Goal: Information Seeking & Learning: Learn about a topic

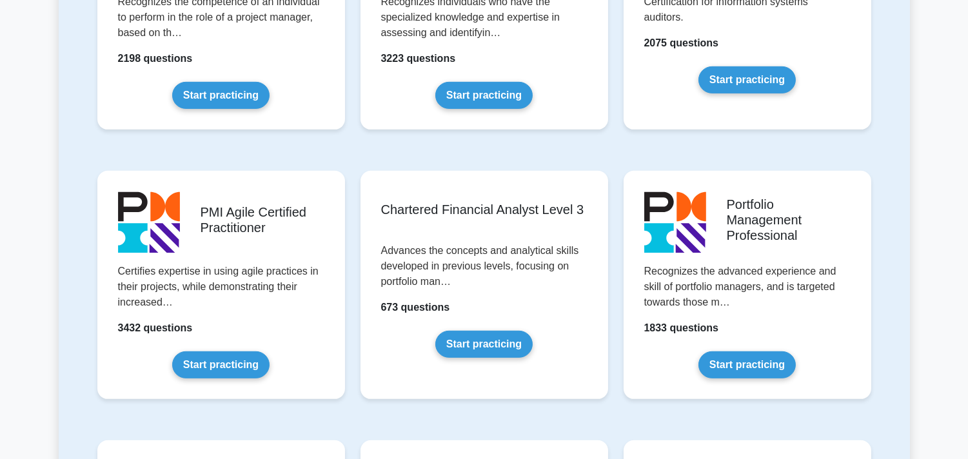
scroll to position [1215, 0]
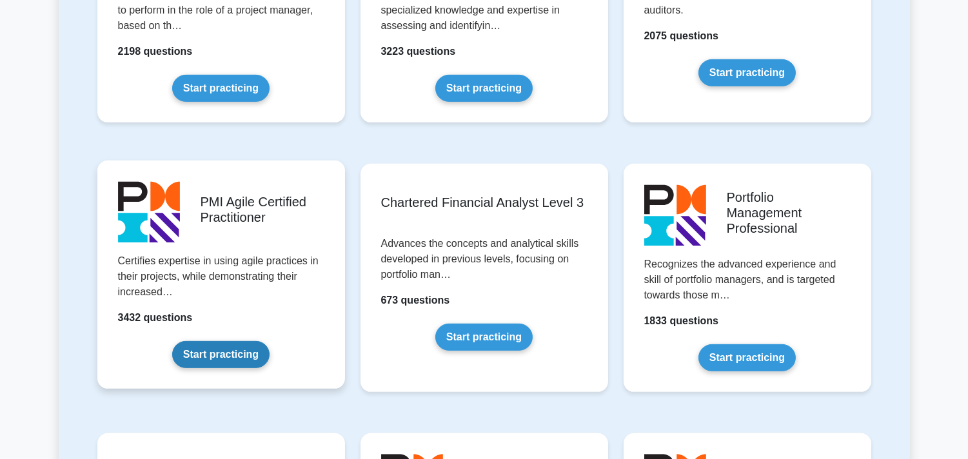
click at [215, 341] on link "Start practicing" at bounding box center [220, 354] width 97 height 27
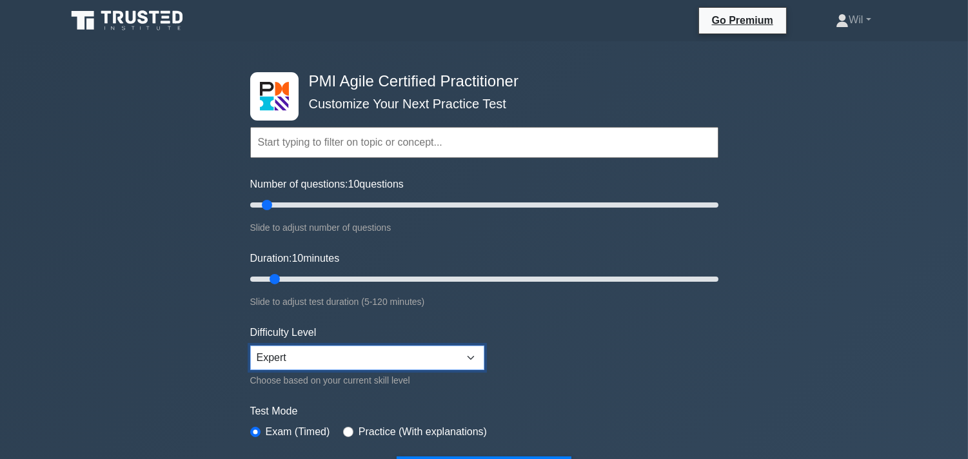
click at [324, 357] on select "Beginner Intermediate Expert" at bounding box center [367, 358] width 234 height 25
drag, startPoint x: 269, startPoint y: 202, endPoint x: 285, endPoint y: 202, distance: 16.1
type input "20"
click at [285, 202] on input "Number of questions: 20 questions" at bounding box center [484, 204] width 468 height 15
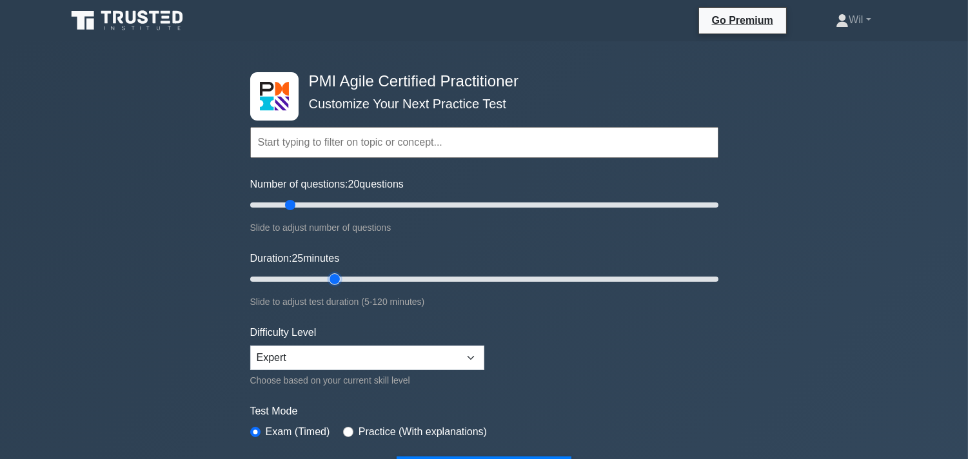
drag, startPoint x: 277, startPoint y: 276, endPoint x: 331, endPoint y: 271, distance: 53.7
type input "25"
click at [331, 271] on input "Duration: 25 minutes" at bounding box center [484, 278] width 468 height 15
drag, startPoint x: 291, startPoint y: 204, endPoint x: 317, endPoint y: 202, distance: 26.5
type input "30"
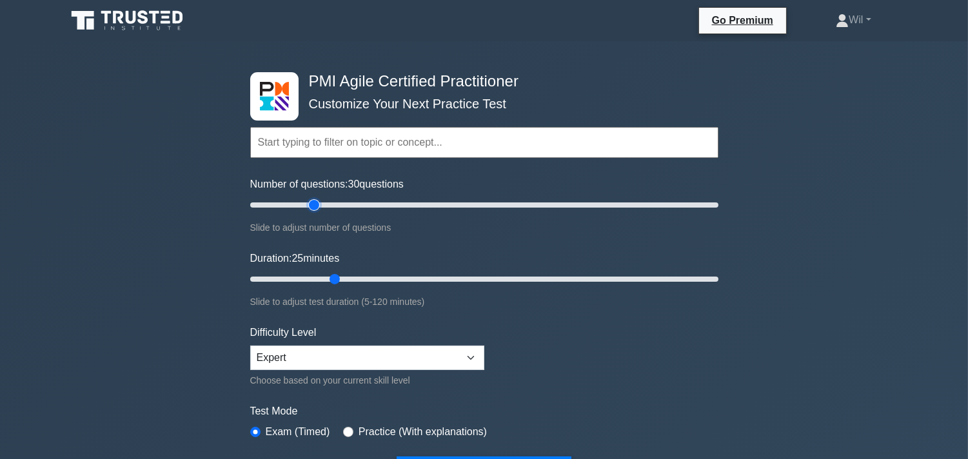
click at [317, 202] on input "Number of questions: 30 questions" at bounding box center [484, 204] width 468 height 15
drag, startPoint x: 333, startPoint y: 277, endPoint x: 349, endPoint y: 277, distance: 16.8
click at [349, 277] on input "Duration: 30 minutes" at bounding box center [484, 278] width 468 height 15
drag, startPoint x: 353, startPoint y: 275, endPoint x: 387, endPoint y: 275, distance: 33.5
type input "40"
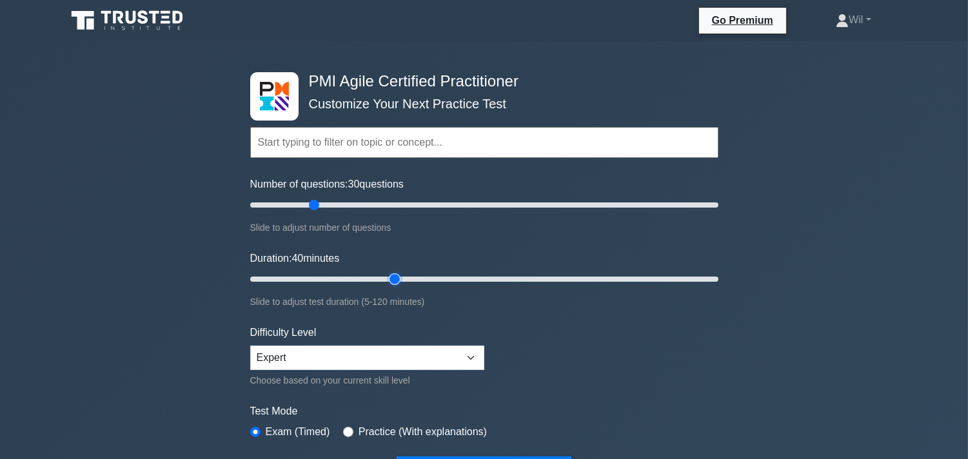
click at [387, 275] on input "Duration: 40 minutes" at bounding box center [484, 278] width 468 height 15
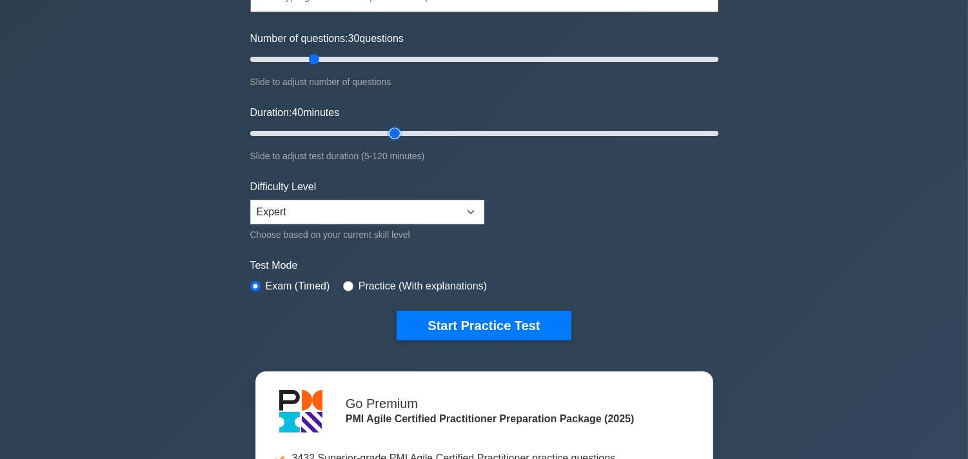
scroll to position [177, 0]
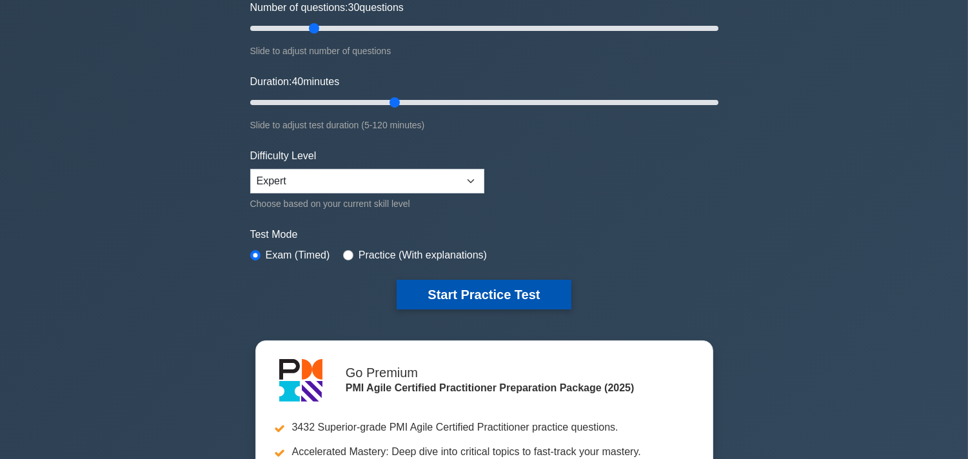
click at [458, 292] on button "Start Practice Test" at bounding box center [484, 295] width 174 height 30
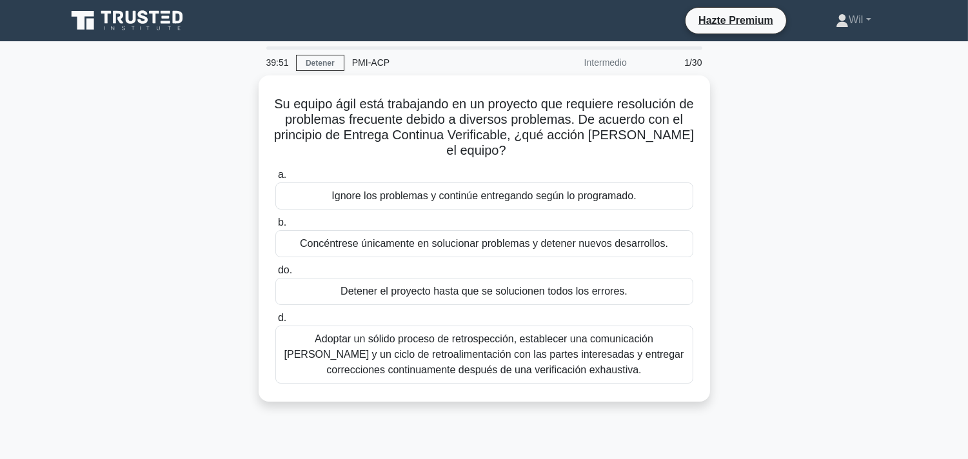
click at [796, 201] on div "Su equipo ágil está trabajando en un proyecto que requiere resolución de proble…" at bounding box center [484, 246] width 851 height 342
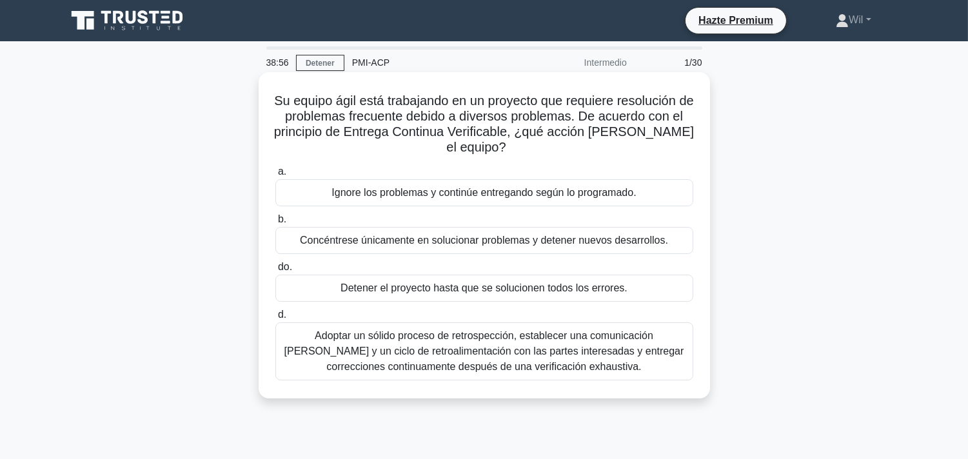
click at [423, 355] on font "Adoptar un sólido proceso de retrospección, establecer una comunicación clara y…" at bounding box center [484, 351] width 400 height 42
click at [275, 319] on input "d. Adoptar un sólido proceso de retrospección, establecer una comunicación clar…" at bounding box center [275, 315] width 0 height 8
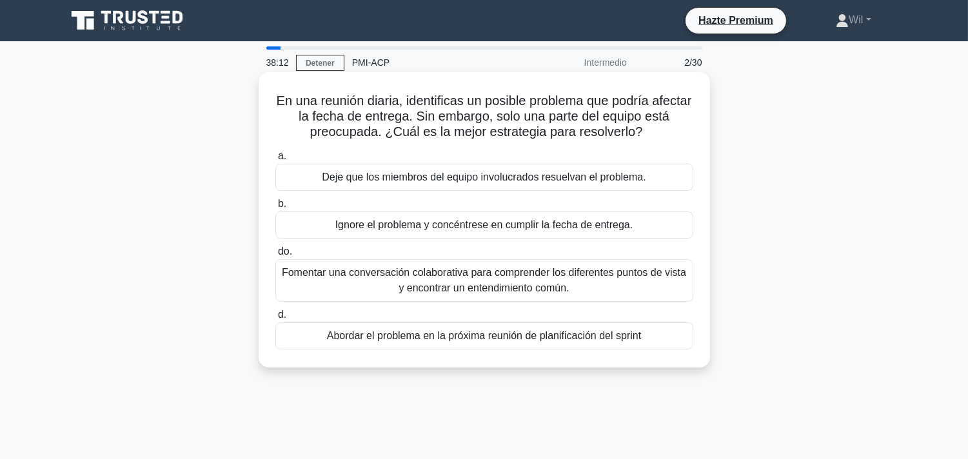
click at [574, 287] on font "Fomentar una conversación colaborativa para comprender los diferentes puntos de…" at bounding box center [484, 280] width 406 height 31
click at [275, 256] on input "do. Fomentar una conversación colaborativa para comprender los diferentes punto…" at bounding box center [275, 252] width 0 height 8
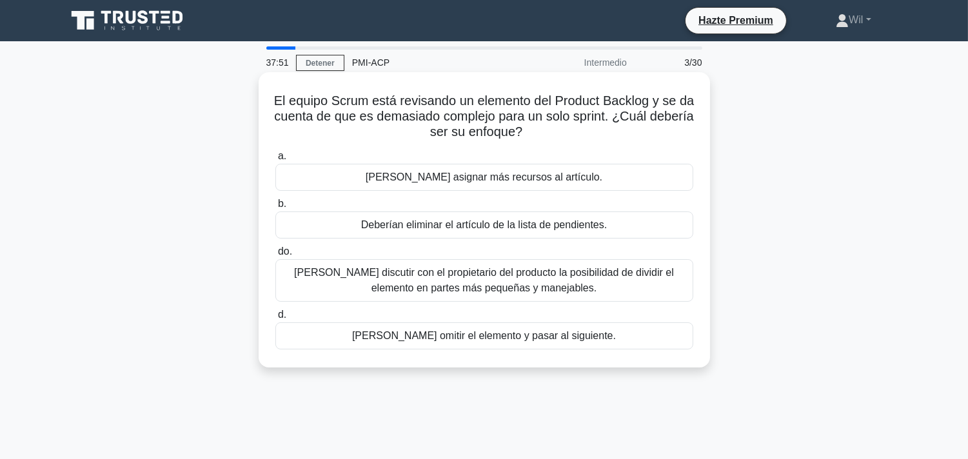
click at [633, 278] on font "[PERSON_NAME] discutir con el propietario del producto la posibilidad de dividi…" at bounding box center [484, 280] width 380 height 26
click at [275, 256] on input "do. Deberían discutir con el propietario del producto la posibilidad de dividir…" at bounding box center [275, 252] width 0 height 8
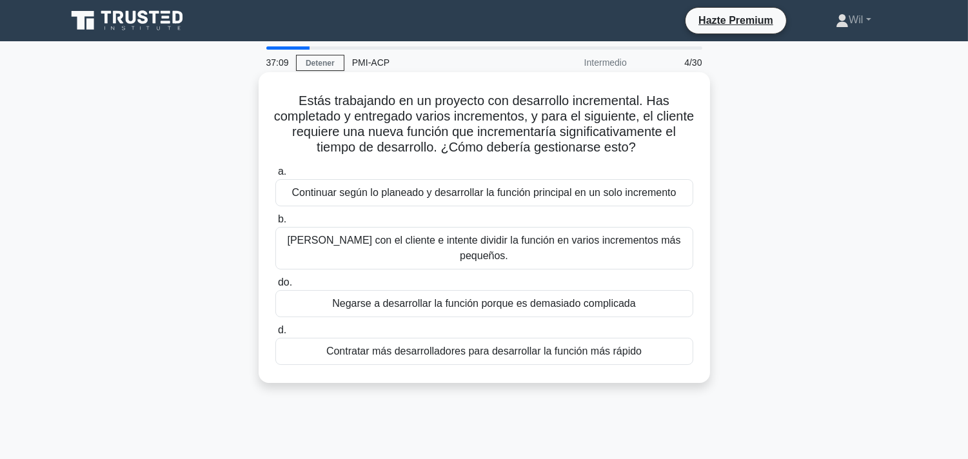
click at [623, 252] on font "Hable con el cliente e intente dividir la función en varios incrementos más peq…" at bounding box center [483, 248] width 393 height 26
click at [275, 224] on input "b. Hable con el cliente e intente dividir la función en varios incrementos más …" at bounding box center [275, 219] width 0 height 8
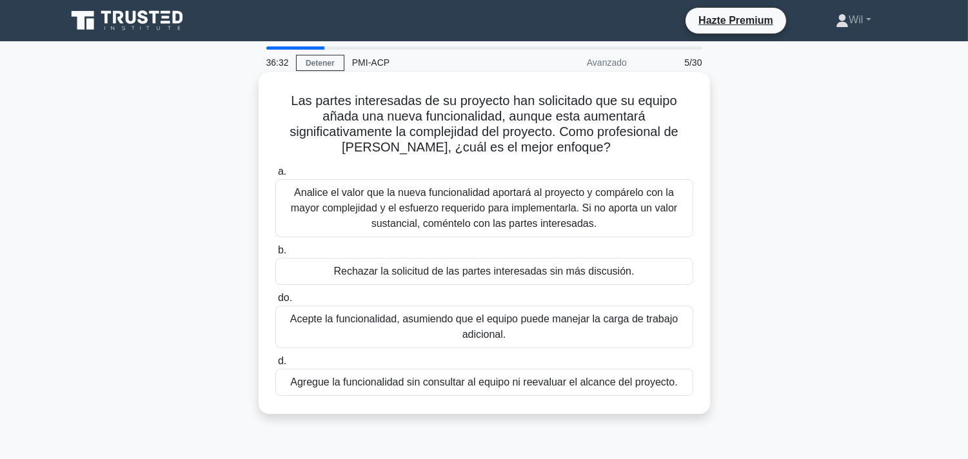
click at [636, 209] on font "Analice el valor que la nueva funcionalidad aportará al proyecto y compárelo co…" at bounding box center [484, 208] width 386 height 42
click at [275, 176] on input "a. Analice el valor que la nueva funcionalidad aportará al proyecto y compárelo…" at bounding box center [275, 172] width 0 height 8
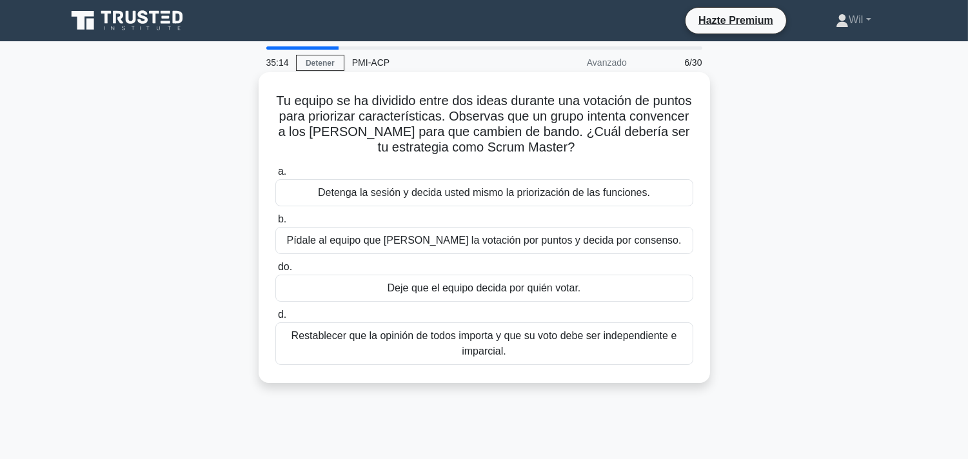
click at [642, 342] on font "Restablecer que la opinión de todos importa y que su voto debe ser independient…" at bounding box center [484, 343] width 386 height 26
click at [275, 319] on input "d. Restablecer que la opinión de todos importa y que su voto debe ser independi…" at bounding box center [275, 315] width 0 height 8
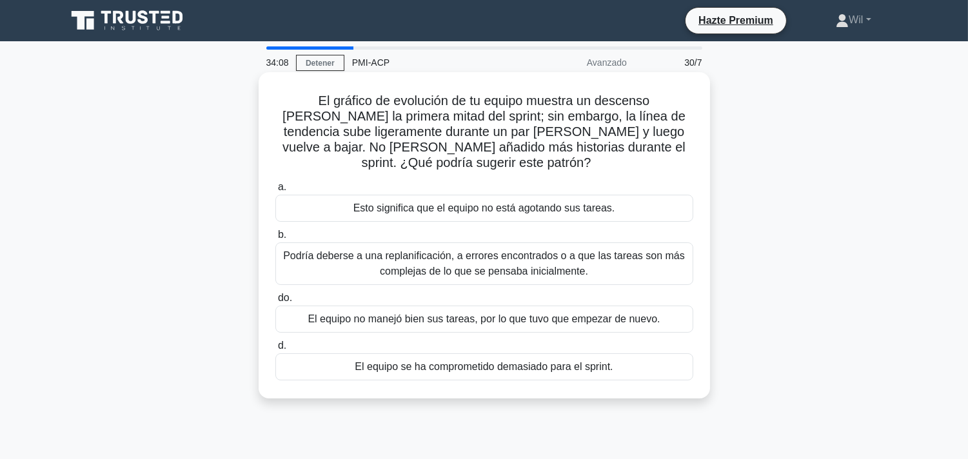
click at [642, 273] on font "Podría deberse a una replanificación, a errores encontrados o a que las tareas …" at bounding box center [484, 263] width 406 height 31
click at [275, 239] on input "b. Podría deberse a una replanificación, a errores encontrados o a que las tare…" at bounding box center [275, 235] width 0 height 8
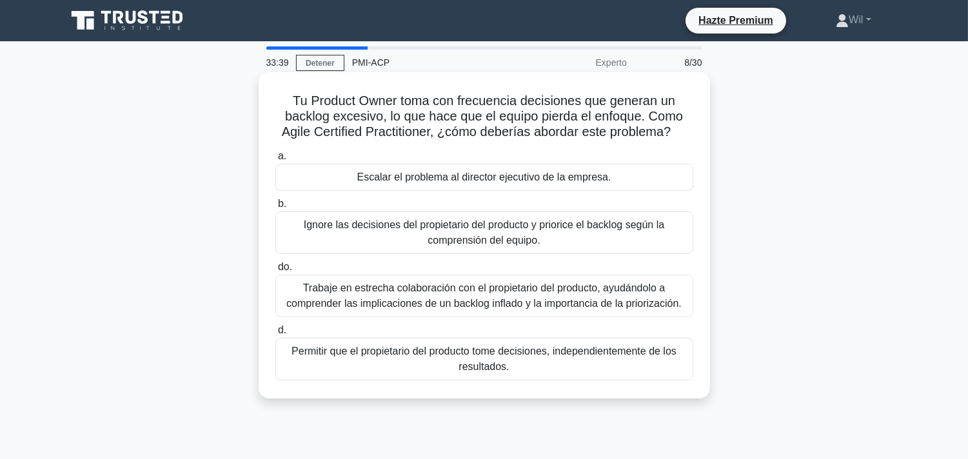
click at [646, 297] on font "Trabaje en estrecha colaboración con el propietario del producto, ayudándolo a …" at bounding box center [483, 295] width 395 height 26
click at [275, 271] on input "do. Trabaje en estrecha colaboración con el propietario del producto, ayudándol…" at bounding box center [275, 267] width 0 height 8
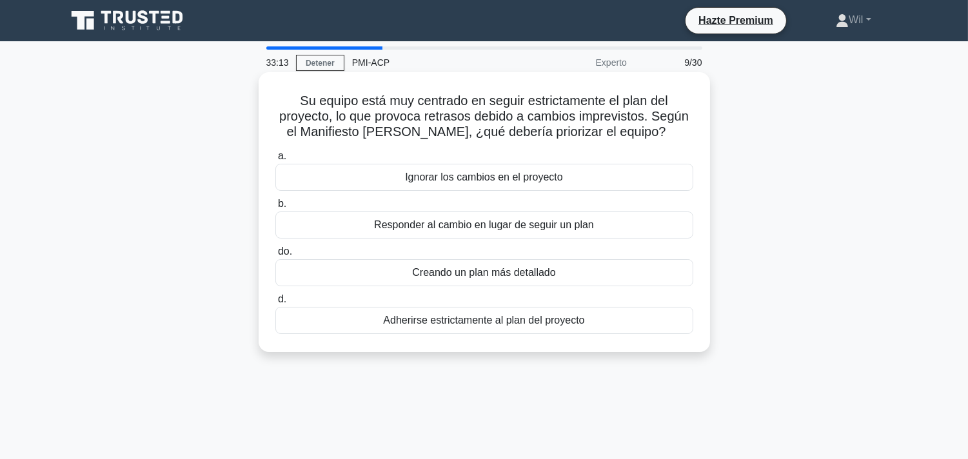
click at [649, 219] on div "Responder al cambio en lugar de seguir un plan" at bounding box center [484, 224] width 418 height 27
click at [275, 208] on input "b. Responder al cambio en lugar de seguir un plan" at bounding box center [275, 204] width 0 height 8
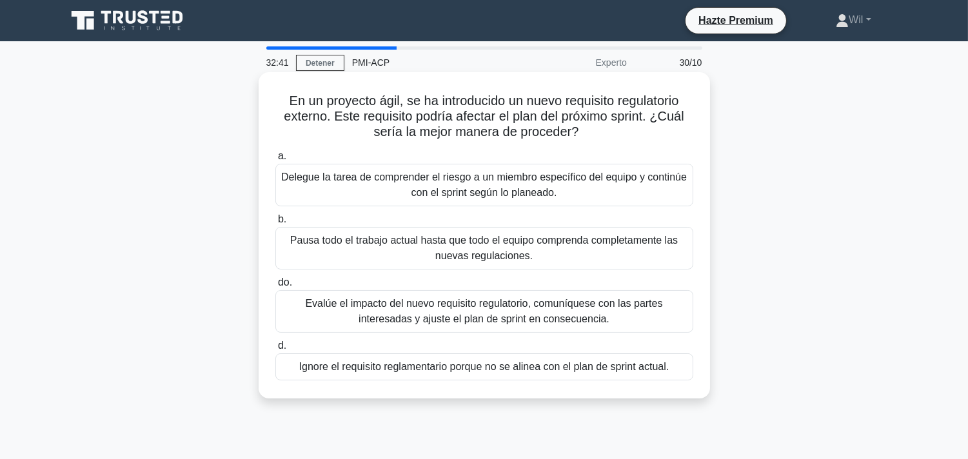
click at [642, 317] on font "Evalúe el impacto del nuevo requisito regulatorio, comuníquese con las partes i…" at bounding box center [484, 311] width 406 height 31
click at [275, 287] on input "do. Evalúe el impacto del nuevo requisito regulatorio, comuníquese con las part…" at bounding box center [275, 283] width 0 height 8
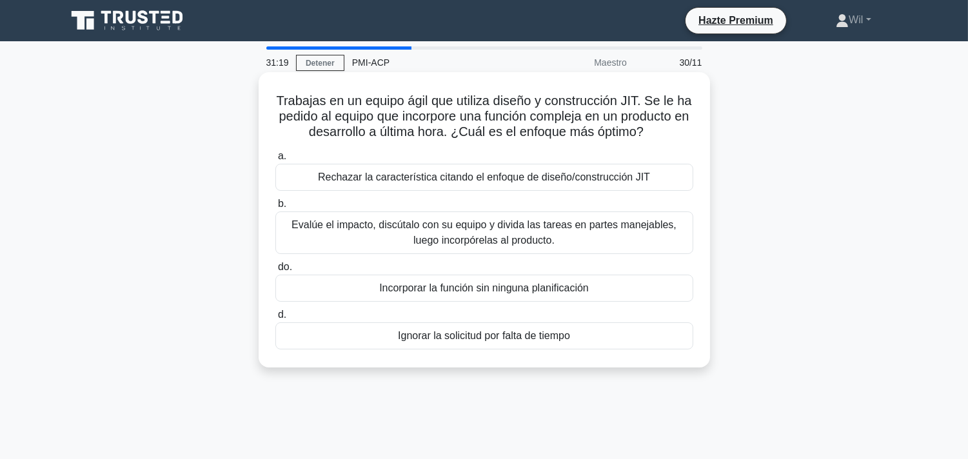
click at [617, 235] on font "Evalúe el impacto, discútalo con su equipo y divida las tareas en partes maneja…" at bounding box center [484, 232] width 406 height 31
click at [275, 208] on input "b. Evalúe el impacto, discútalo con su equipo y divida las tareas en partes man…" at bounding box center [275, 204] width 0 height 8
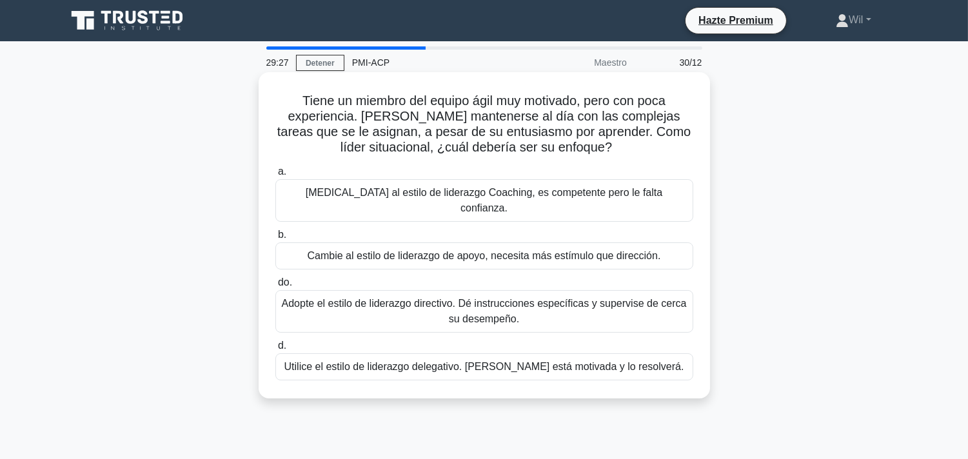
click at [581, 250] on font "Cambie al estilo de liderazgo de apoyo, necesita más estímulo que dirección." at bounding box center [484, 255] width 353 height 11
click at [275, 239] on input "b. Cambie al estilo de liderazgo de apoyo, necesita más estímulo que dirección." at bounding box center [275, 235] width 0 height 8
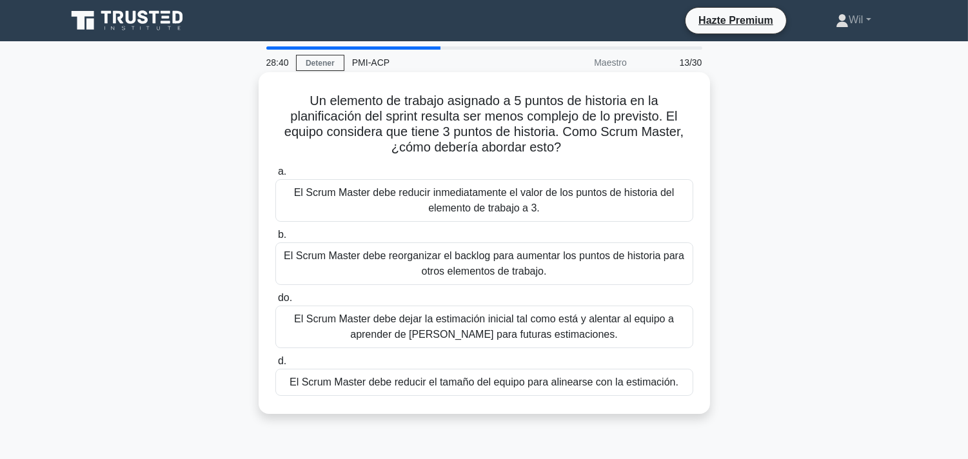
click at [653, 324] on font "El Scrum Master debe dejar la estimación inicial tal como está y alentar al equ…" at bounding box center [484, 326] width 380 height 26
click at [275, 302] on input "do. El Scrum Master debe dejar la estimación inicial tal como está y alentar al…" at bounding box center [275, 298] width 0 height 8
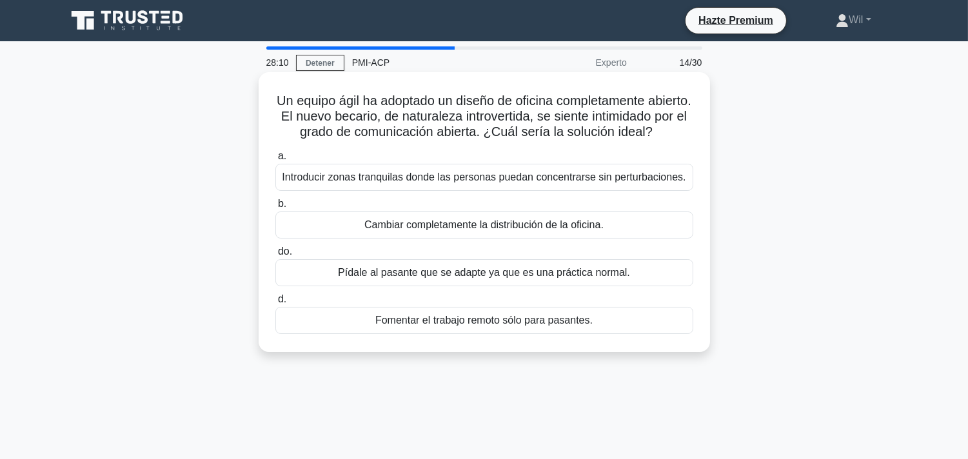
click at [616, 278] on font "Pídale al pasante que se adapte ya que es una práctica normal." at bounding box center [484, 272] width 292 height 11
click at [275, 256] on input "do. Pídale al pasante que se adapte ya que es una práctica normal." at bounding box center [275, 252] width 0 height 8
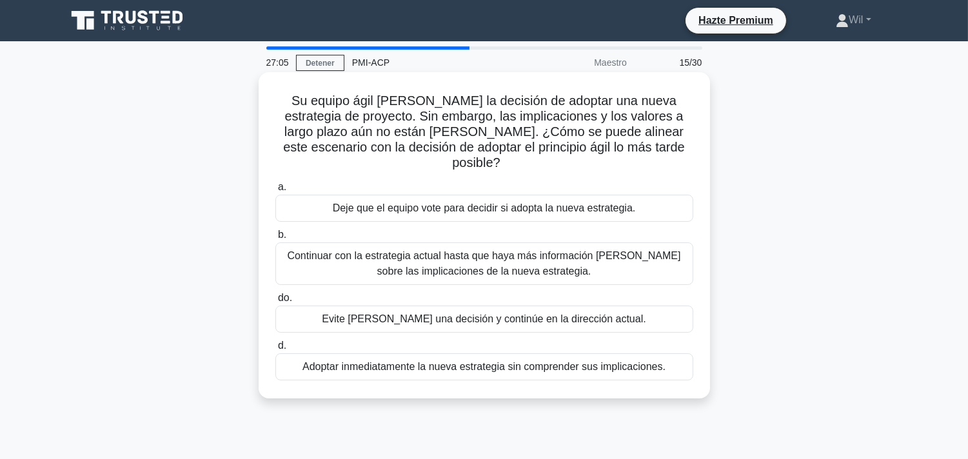
click at [652, 250] on font "Continuar con la estrategia actual hasta que haya más información clara sobre l…" at bounding box center [483, 263] width 393 height 26
click at [275, 239] on input "b. Continuar con la estrategia actual hasta que haya más información clara sobr…" at bounding box center [275, 235] width 0 height 8
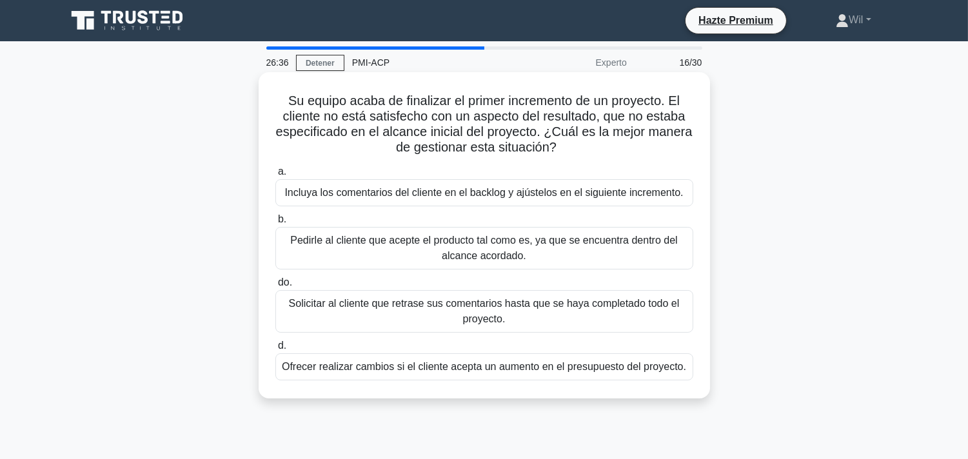
click at [671, 198] on font "Incluya los comentarios del cliente en el backlog y ajústelos en el siguiente i…" at bounding box center [483, 192] width 398 height 11
click at [275, 176] on input "a. Incluya los comentarios del cliente en el backlog y ajústelos en el siguient…" at bounding box center [275, 172] width 0 height 8
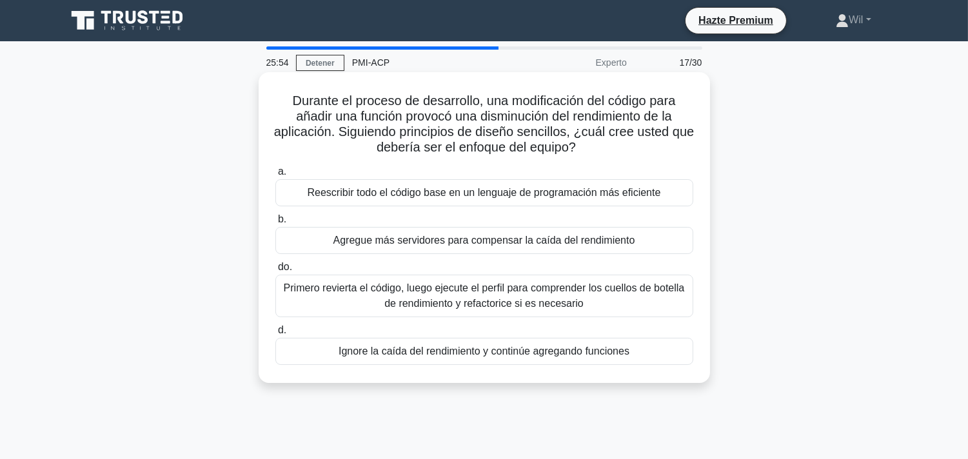
click at [573, 303] on font "Primero revierta el código, luego ejecute el perfil para comprender los cuellos…" at bounding box center [484, 295] width 401 height 26
click at [275, 271] on input "do. Primero revierta el código, luego ejecute el perfil para comprender los cue…" at bounding box center [275, 267] width 0 height 8
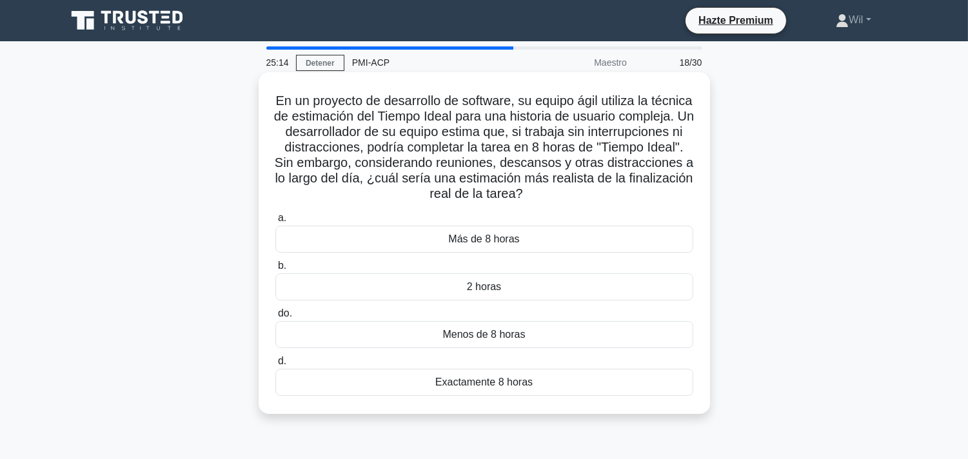
click at [538, 237] on div "Más de 8 horas" at bounding box center [484, 239] width 418 height 27
click at [275, 222] on input "a. Más de 8 horas" at bounding box center [275, 218] width 0 height 8
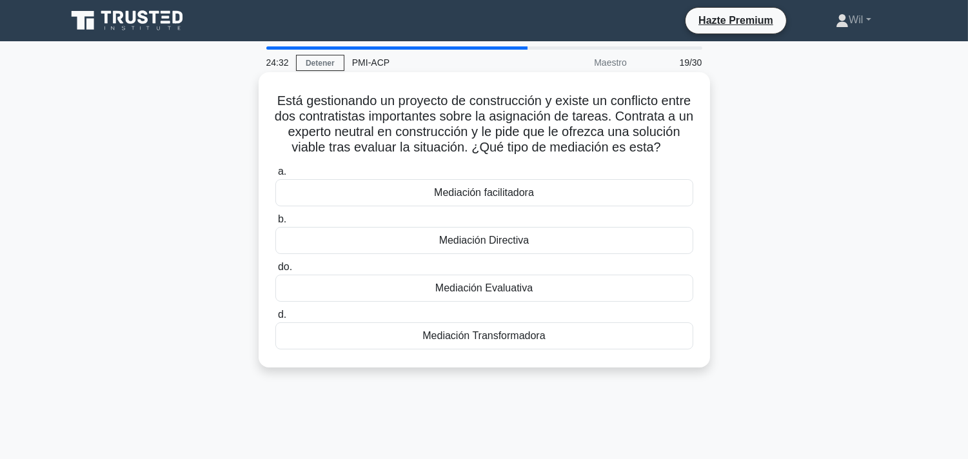
click at [519, 293] on font "Mediación Evaluativa" at bounding box center [483, 287] width 97 height 11
click at [275, 271] on input "do. Mediación Evaluativa" at bounding box center [275, 267] width 0 height 8
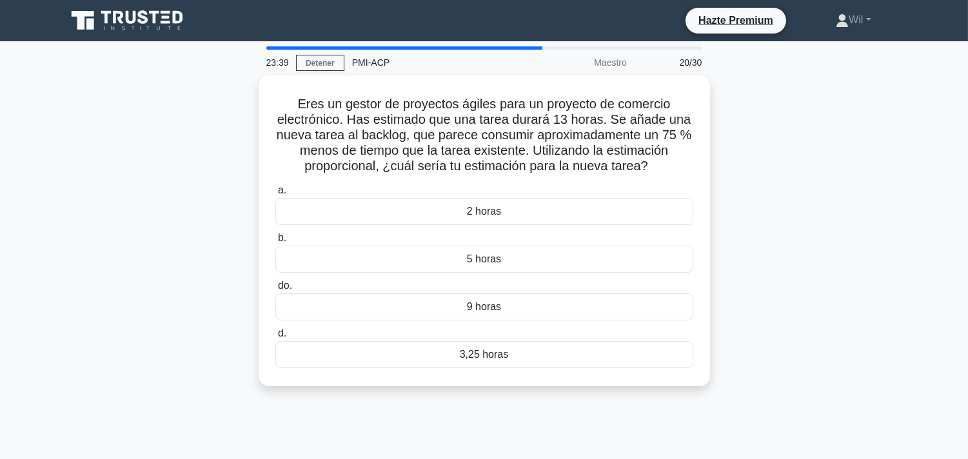
click at [197, 178] on div "Eres un gestor de proyectos ágiles para un proyecto de comercio electrónico. Ha…" at bounding box center [484, 238] width 851 height 326
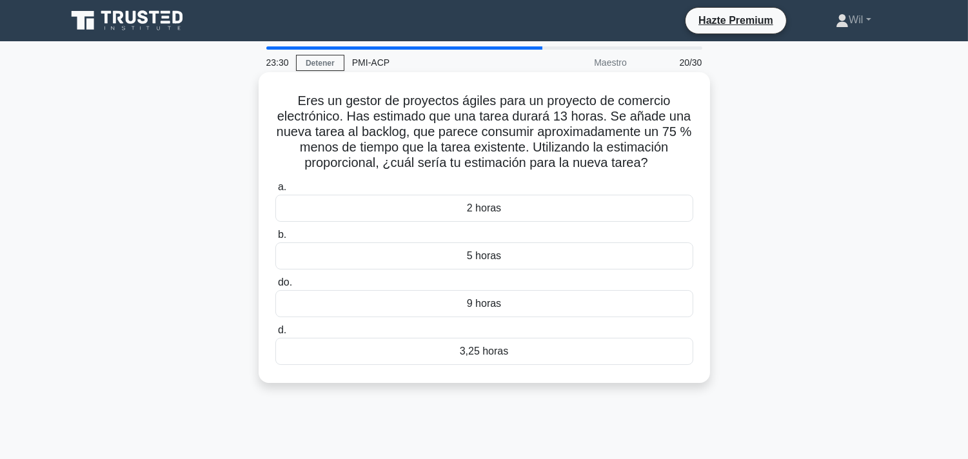
click at [456, 355] on div "3,25 horas" at bounding box center [484, 351] width 418 height 27
click at [275, 335] on input "d. 3,25 horas" at bounding box center [275, 330] width 0 height 8
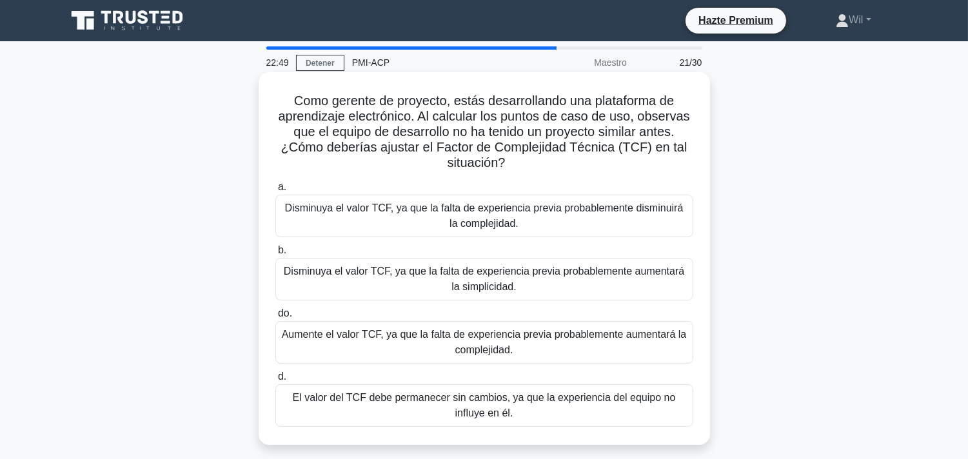
click at [509, 338] on font "Aumente el valor TCF, ya que la falta de experiencia previa probablemente aumen…" at bounding box center [484, 342] width 405 height 26
click at [275, 318] on input "do. Aumente el valor TCF, ya que la falta de experiencia previa probablemente a…" at bounding box center [275, 313] width 0 height 8
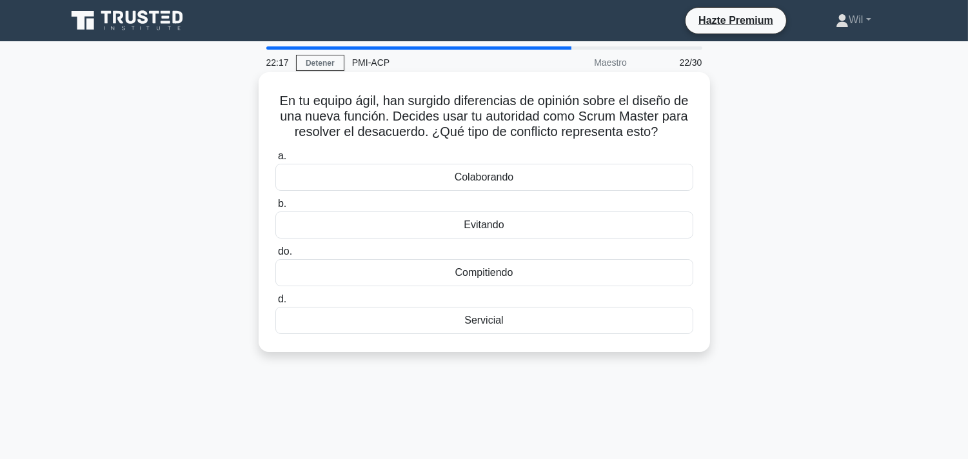
click at [467, 277] on font "Compitiendo" at bounding box center [484, 272] width 58 height 11
click at [275, 256] on input "do. Compitiendo" at bounding box center [275, 252] width 0 height 8
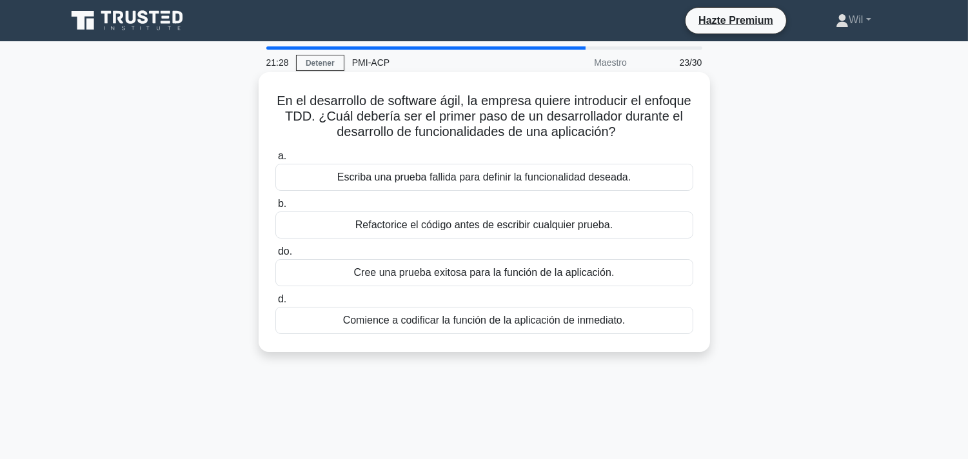
click at [642, 176] on div "Escriba una prueba fallida para definir la funcionalidad deseada." at bounding box center [484, 177] width 418 height 27
click at [275, 161] on input "a. Escriba una prueba fallida para definir la funcionalidad deseada." at bounding box center [275, 156] width 0 height 8
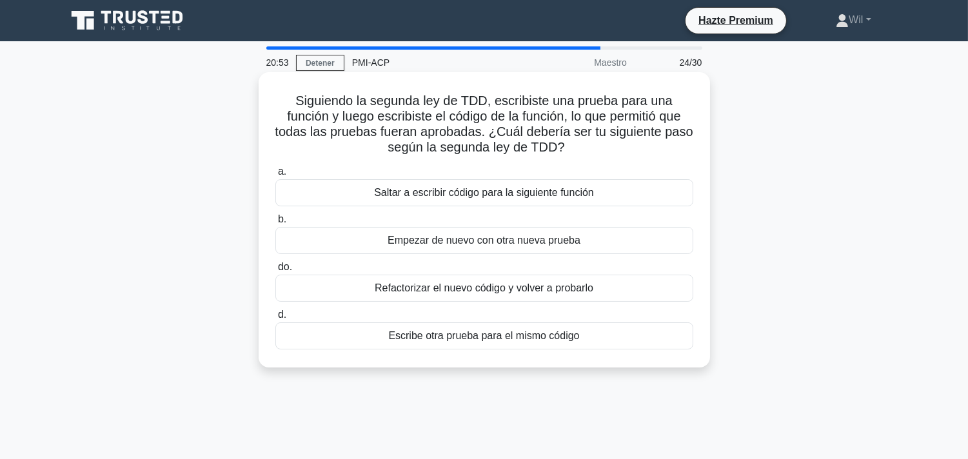
click at [623, 292] on div "Refactorizar el nuevo código y volver a probarlo" at bounding box center [484, 288] width 418 height 27
click at [275, 271] on input "do. Refactorizar el nuevo código y volver a probarlo" at bounding box center [275, 267] width 0 height 8
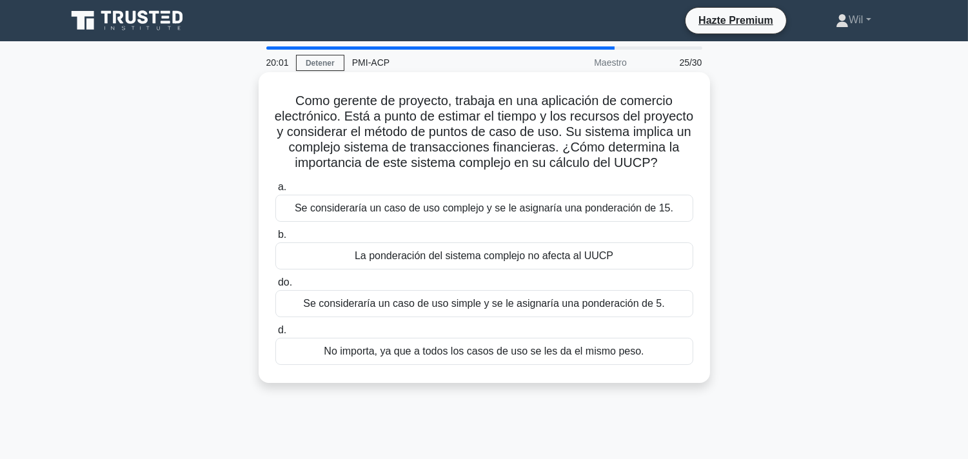
click at [658, 213] on font "Se consideraría un caso de uso complejo y se le asignaría una ponderación de 15." at bounding box center [484, 207] width 378 height 11
click at [275, 191] on input "a. Se consideraría un caso de uso complejo y se le asignaría una ponderación de…" at bounding box center [275, 187] width 0 height 8
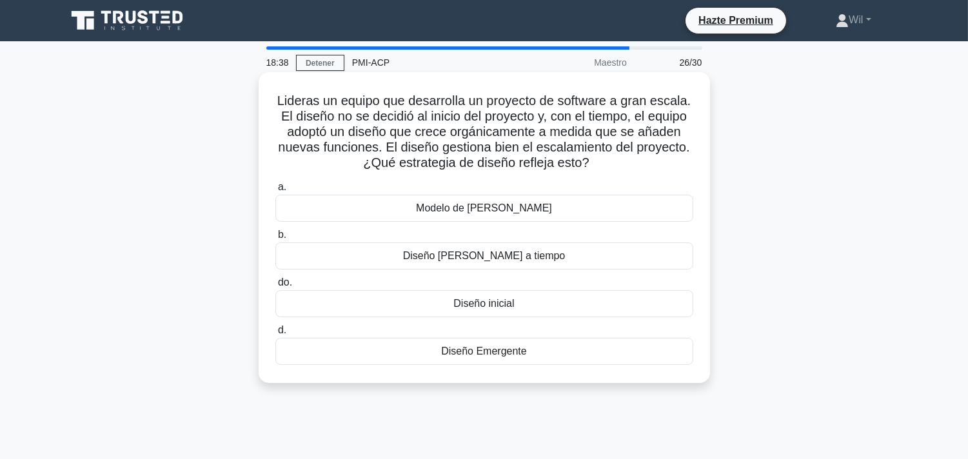
click at [491, 258] on font "Diseño justo a tiempo" at bounding box center [484, 255] width 162 height 11
click at [275, 239] on input "b. Diseño justo a tiempo" at bounding box center [275, 235] width 0 height 8
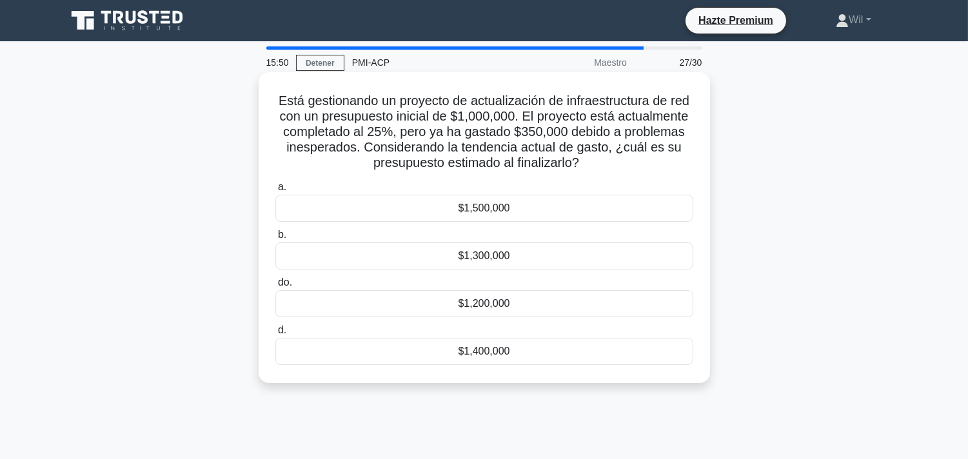
click at [262, 172] on div "Está gestionando un proyecto de actualización de infraestructura de red con un …" at bounding box center [484, 227] width 451 height 311
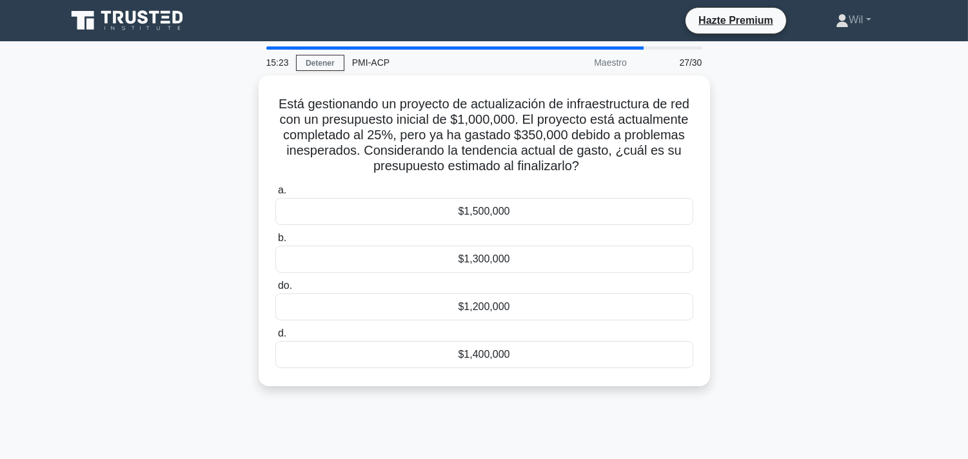
click at [201, 197] on div "Está gestionando un proyecto de actualización de infraestructura de red con un …" at bounding box center [484, 238] width 851 height 326
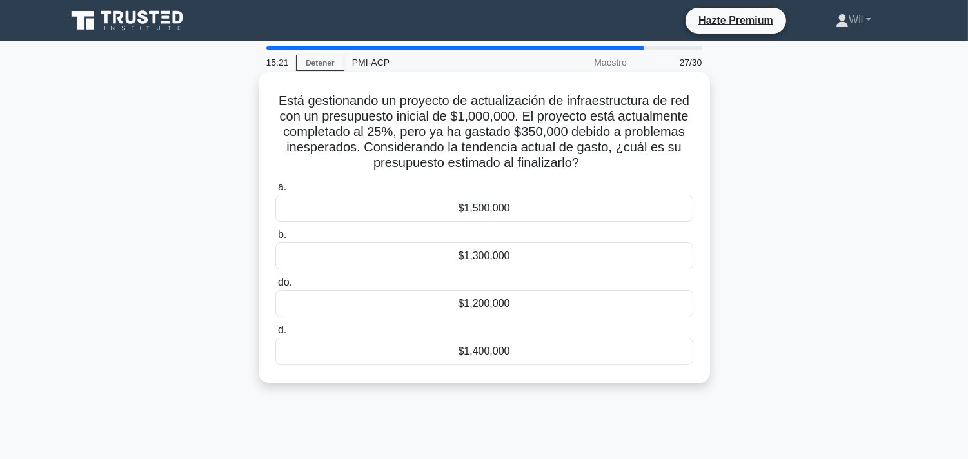
click at [477, 356] on font "$1,400,000" at bounding box center [484, 351] width 52 height 11
click at [275, 335] on input "d. $1,400,000" at bounding box center [275, 330] width 0 height 8
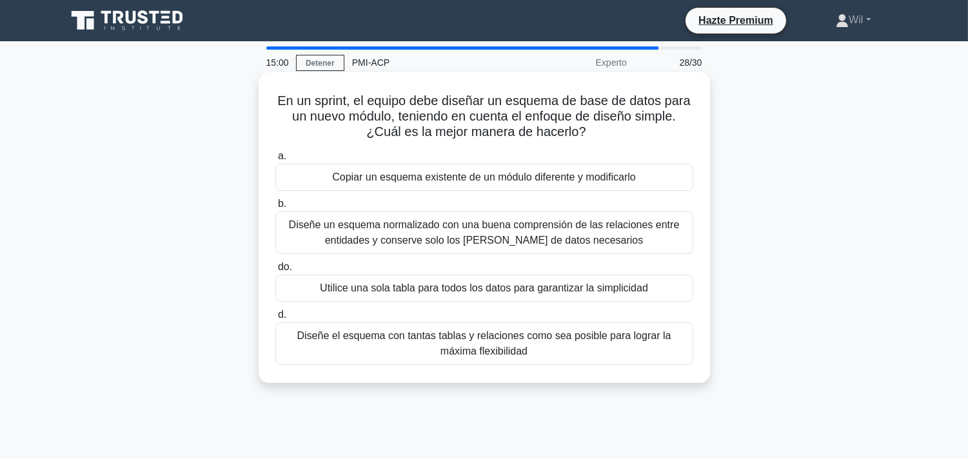
click at [650, 288] on div "Utilice una sola tabla para todos los datos para garantizar la simplicidad" at bounding box center [484, 288] width 418 height 27
click at [275, 271] on input "do. Utilice una sola tabla para todos los datos para garantizar la simplicidad" at bounding box center [275, 267] width 0 height 8
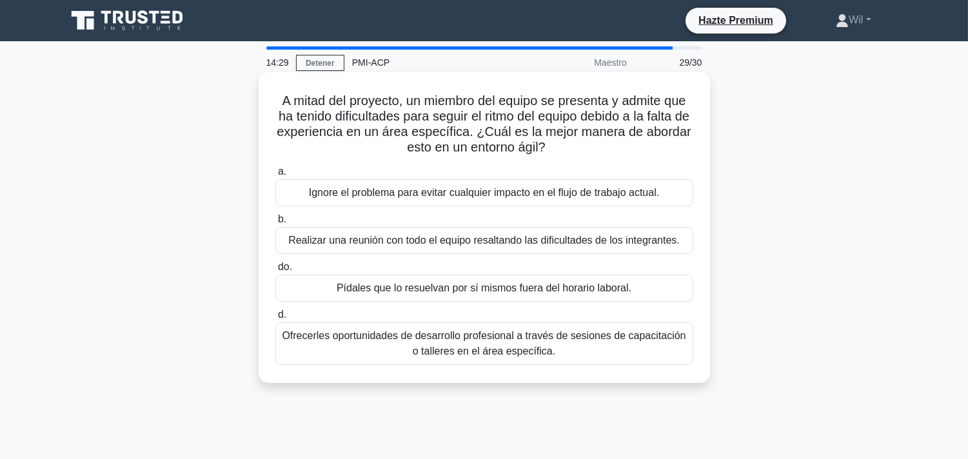
click at [602, 346] on font "Ofrecerles oportunidades de desarrollo profesional a través de sesiones de capa…" at bounding box center [484, 343] width 406 height 31
click at [275, 319] on input "d. Ofrecerles oportunidades de desarrollo profesional a través de sesiones de c…" at bounding box center [275, 315] width 0 height 8
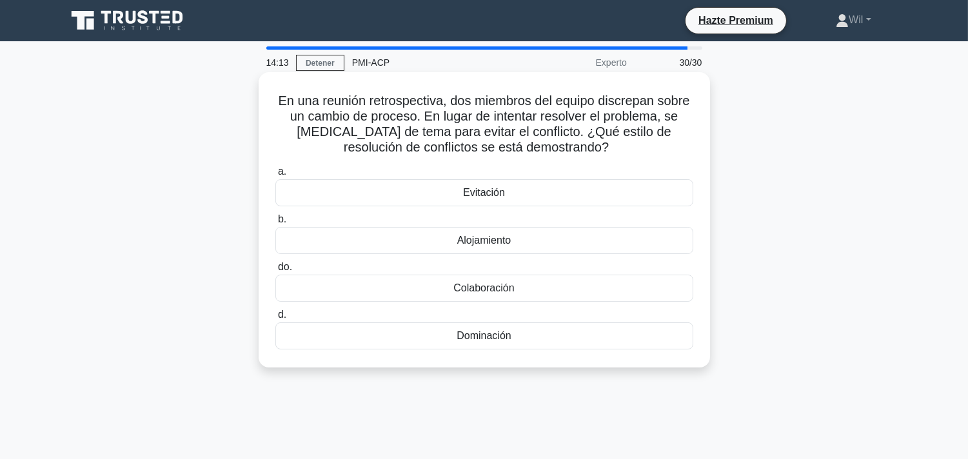
click at [605, 190] on div "Evitación" at bounding box center [484, 192] width 418 height 27
click at [275, 176] on input "a. Evitación" at bounding box center [275, 172] width 0 height 8
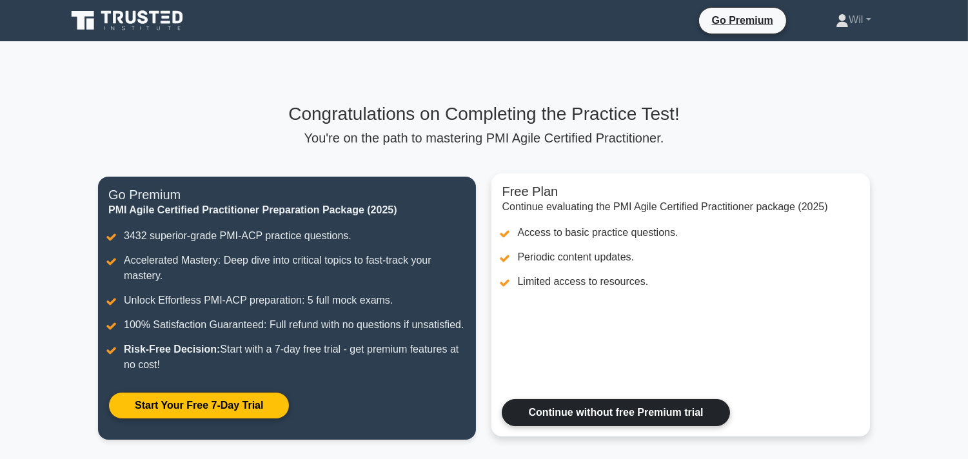
click at [608, 413] on link "Continue without free Premium trial" at bounding box center [616, 412] width 228 height 27
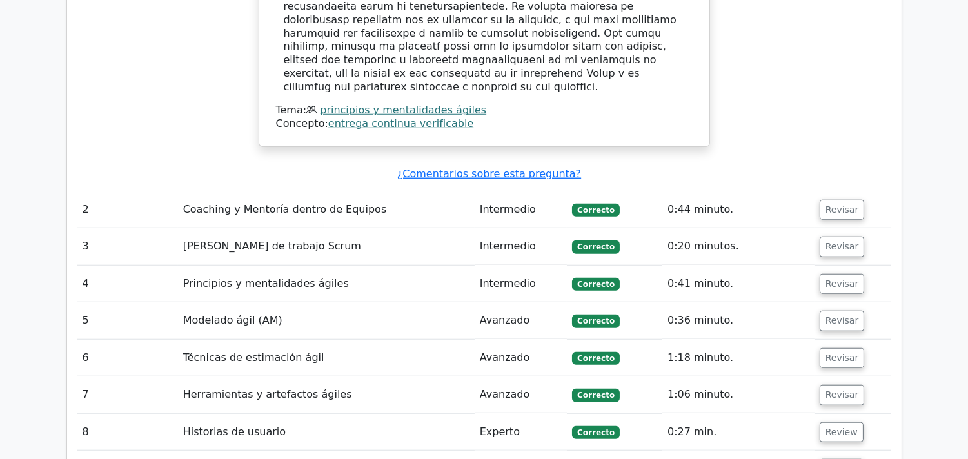
scroll to position [2102, 0]
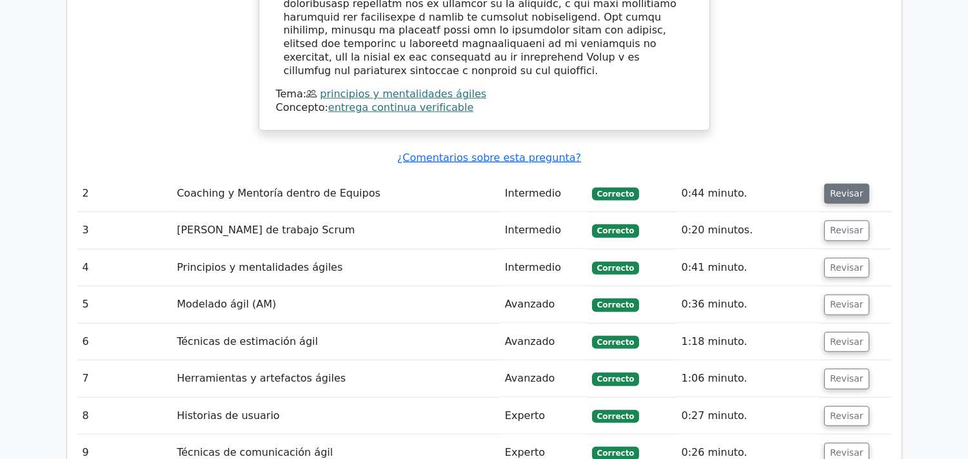
click at [845, 188] on font "Revisar" at bounding box center [847, 193] width 34 height 10
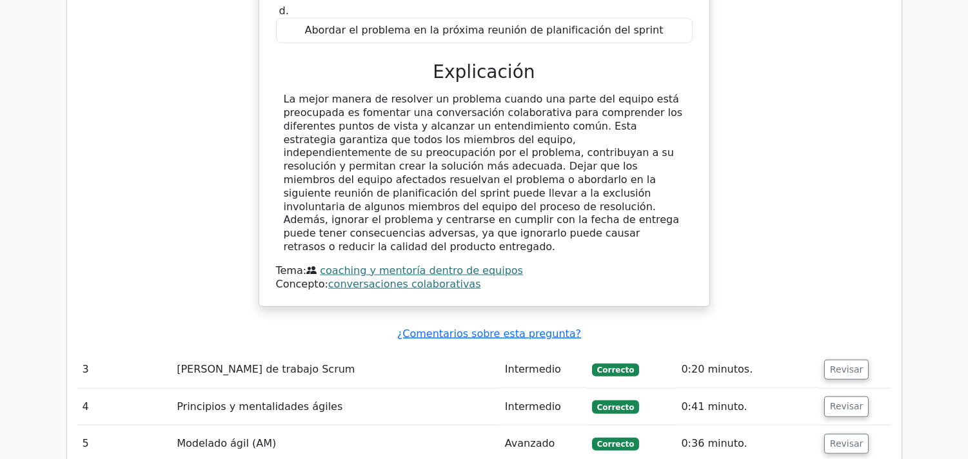
scroll to position [2606, 0]
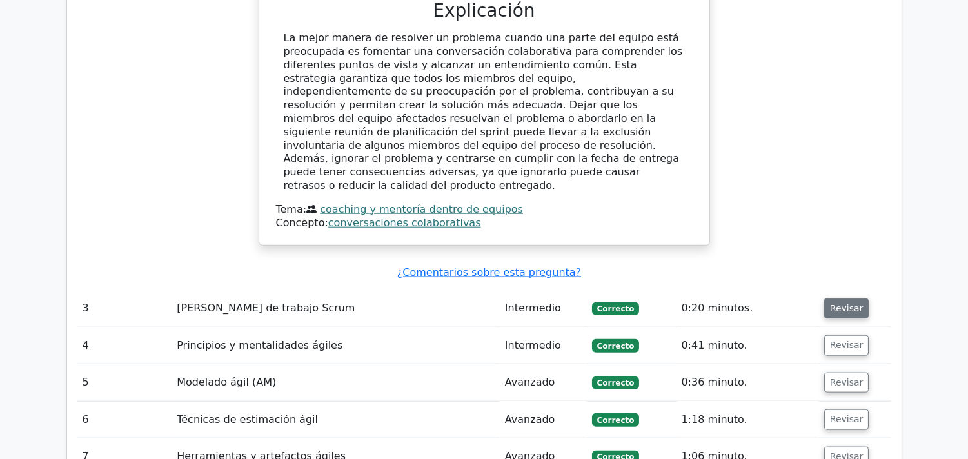
click at [847, 303] on font "Revisar" at bounding box center [847, 308] width 34 height 10
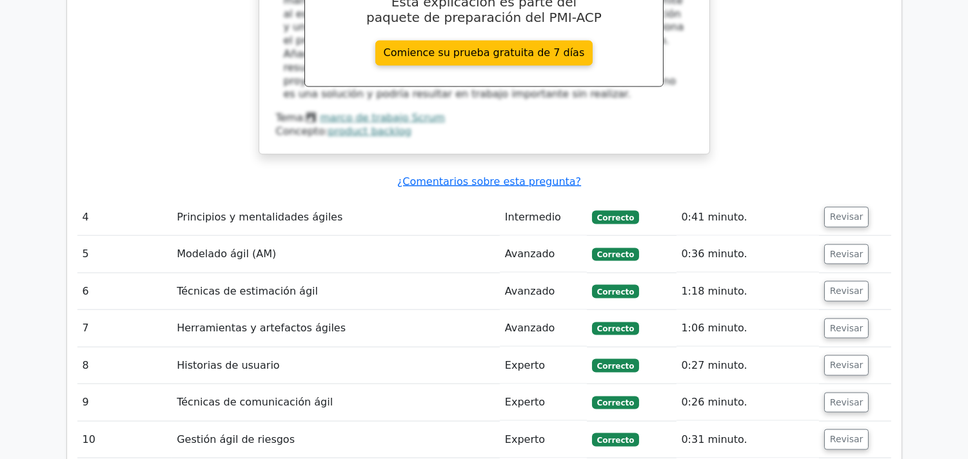
scroll to position [3308, 0]
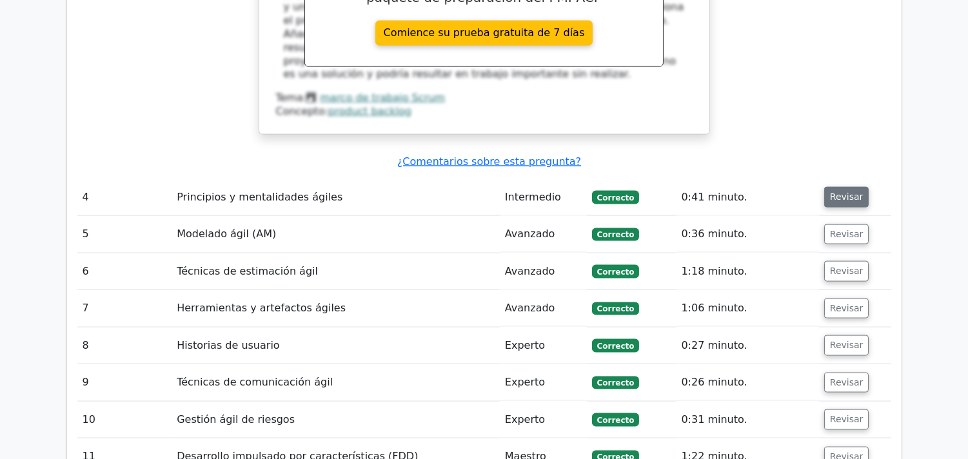
click at [846, 192] on font "Revisar" at bounding box center [847, 197] width 34 height 10
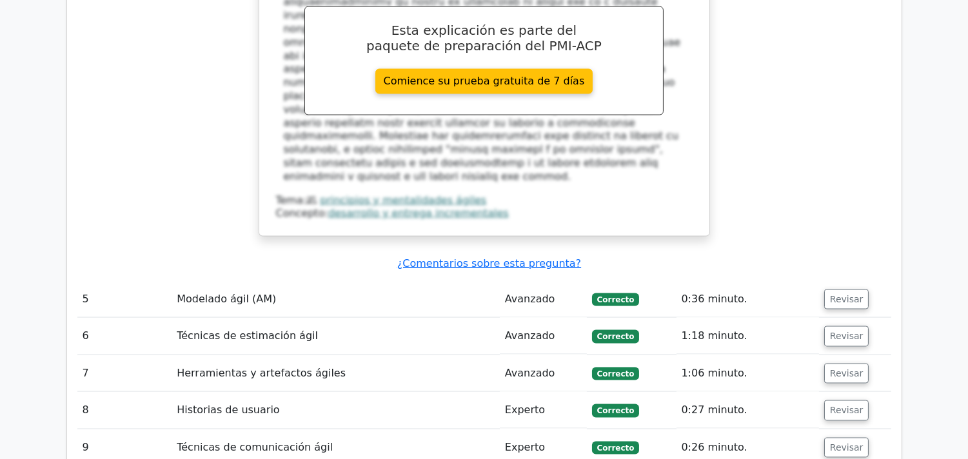
scroll to position [3906, 0]
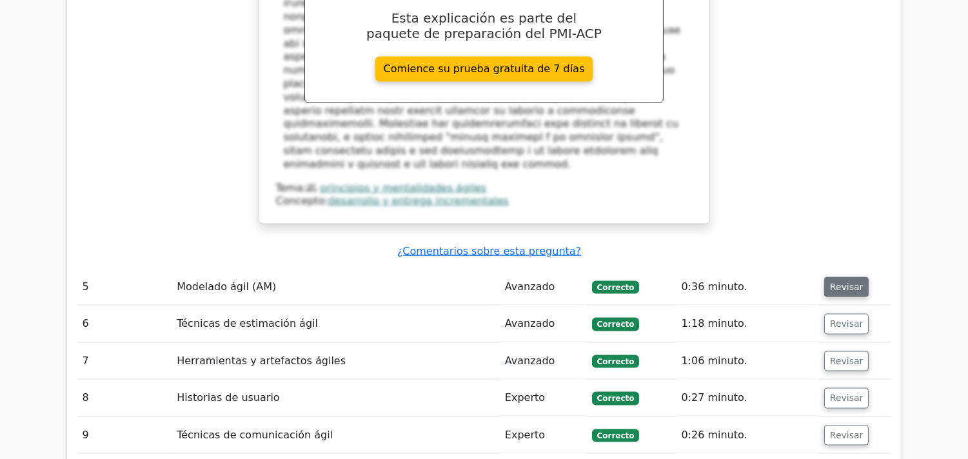
click at [847, 282] on font "Revisar" at bounding box center [847, 287] width 34 height 10
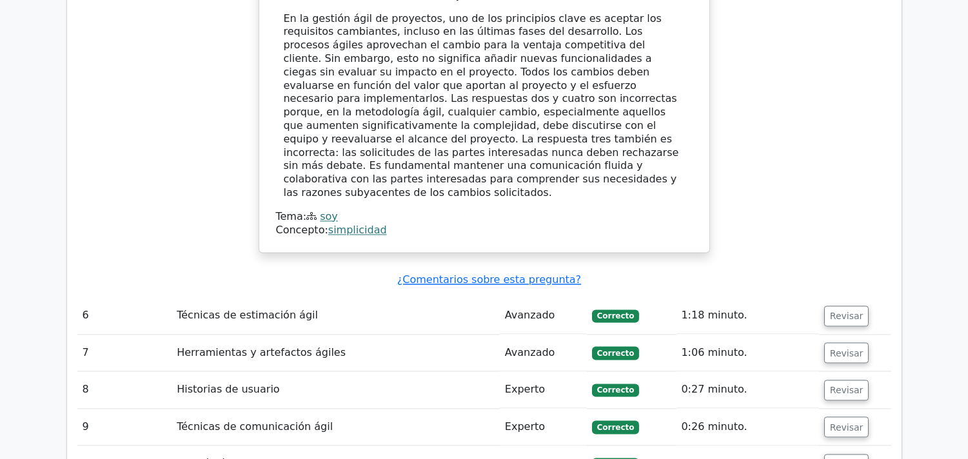
scroll to position [4565, 0]
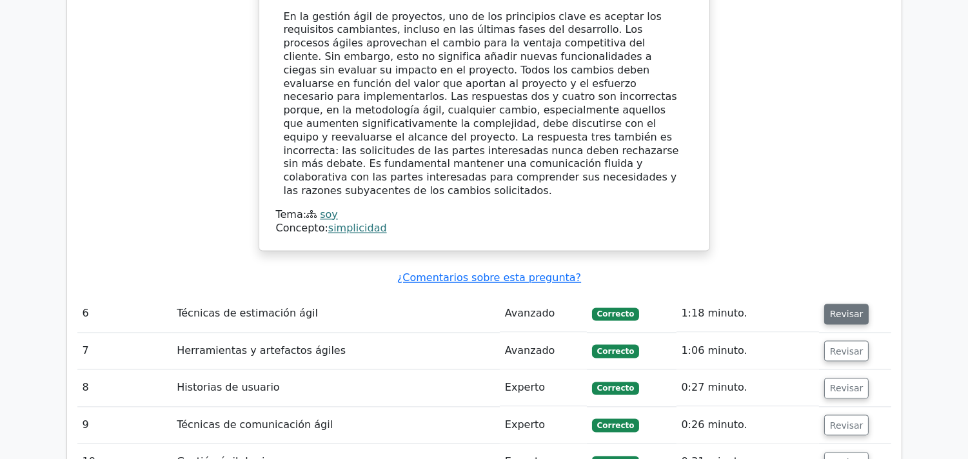
click at [860, 304] on button "Revisar" at bounding box center [846, 314] width 45 height 21
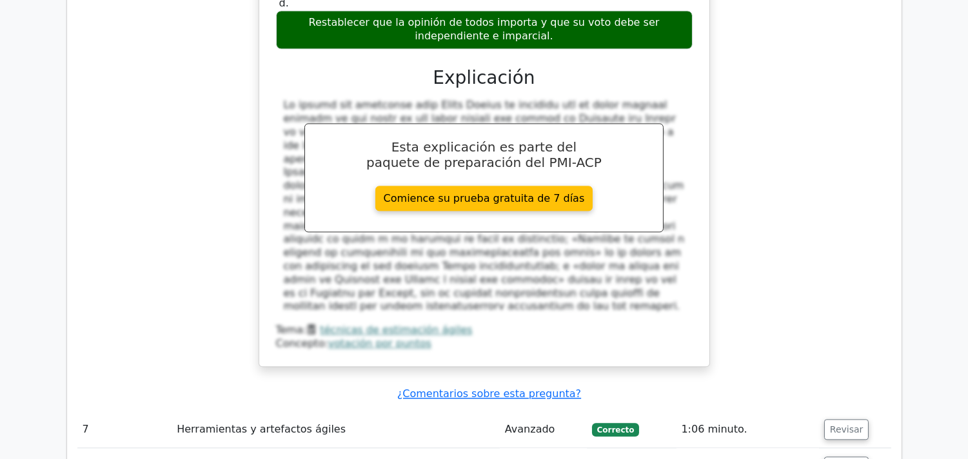
scroll to position [5224, 0]
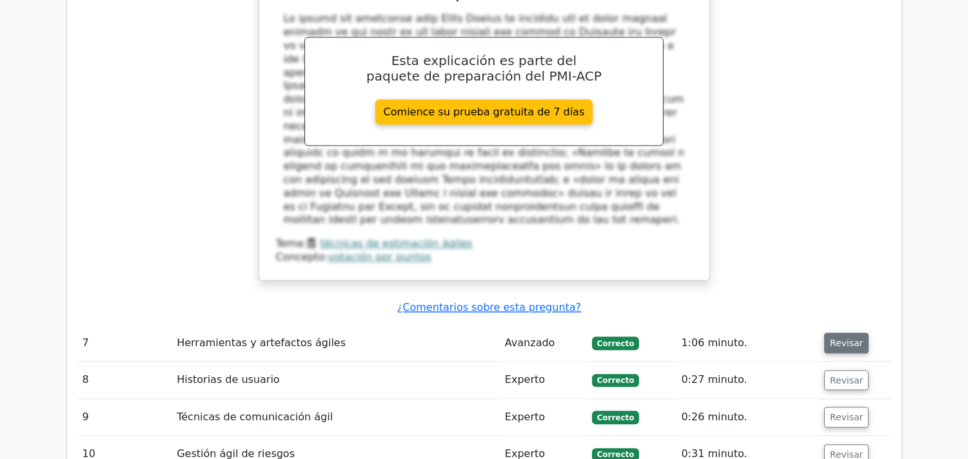
click at [851, 338] on font "Revisar" at bounding box center [847, 343] width 34 height 10
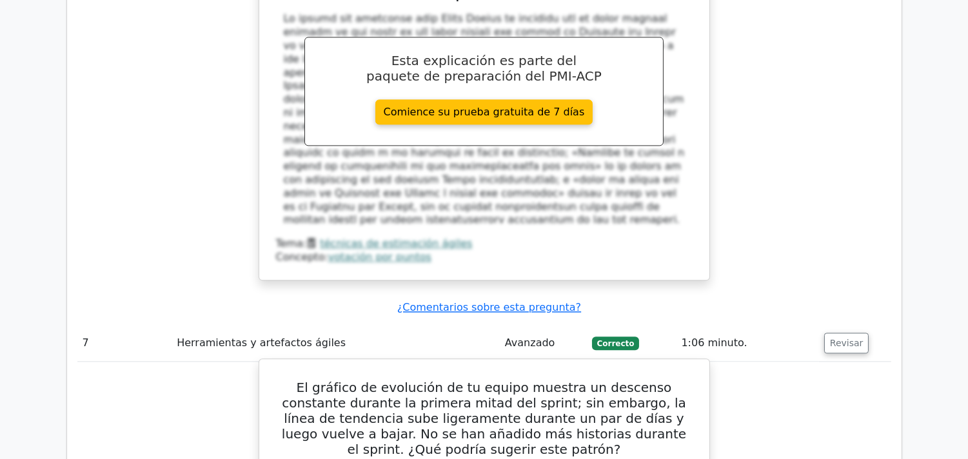
drag, startPoint x: 282, startPoint y: 106, endPoint x: 630, endPoint y: 355, distance: 427.8
copy div "El gráfico de evolución de tu equipo muestra un descenso constante durante la p…"
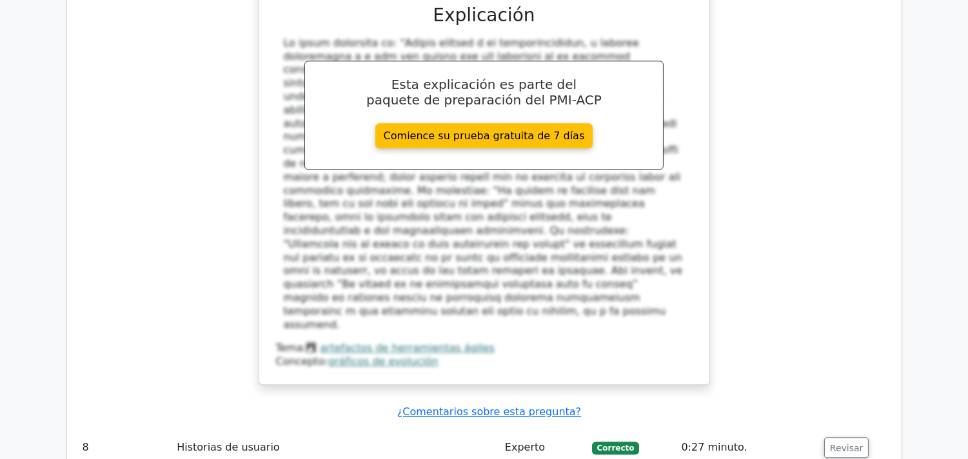
scroll to position [5912, 0]
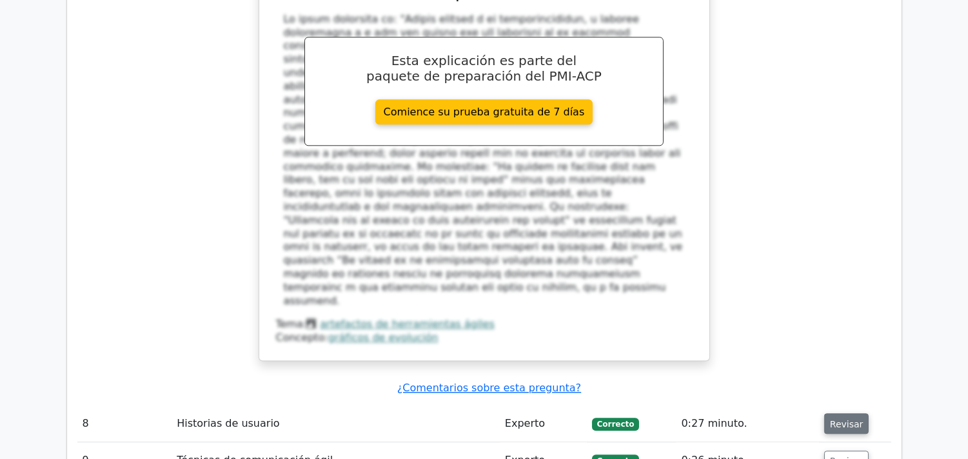
click at [837, 418] on font "Revisar" at bounding box center [847, 423] width 34 height 10
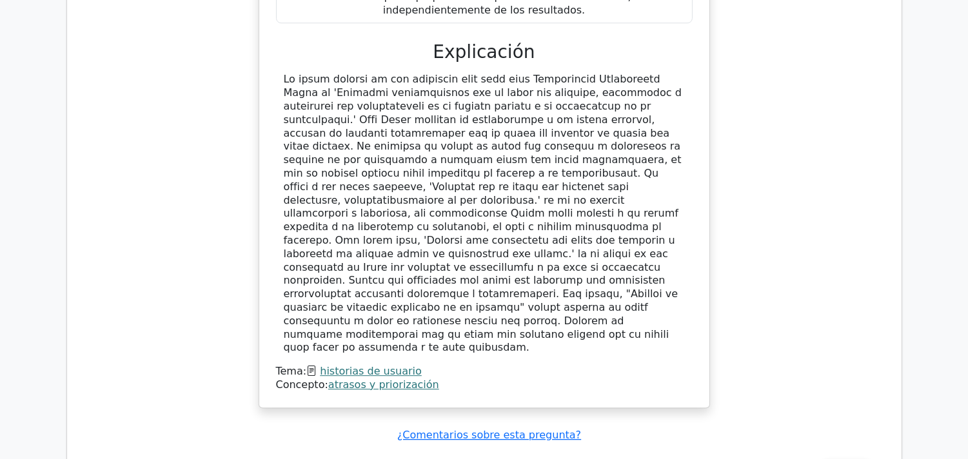
scroll to position [6657, 0]
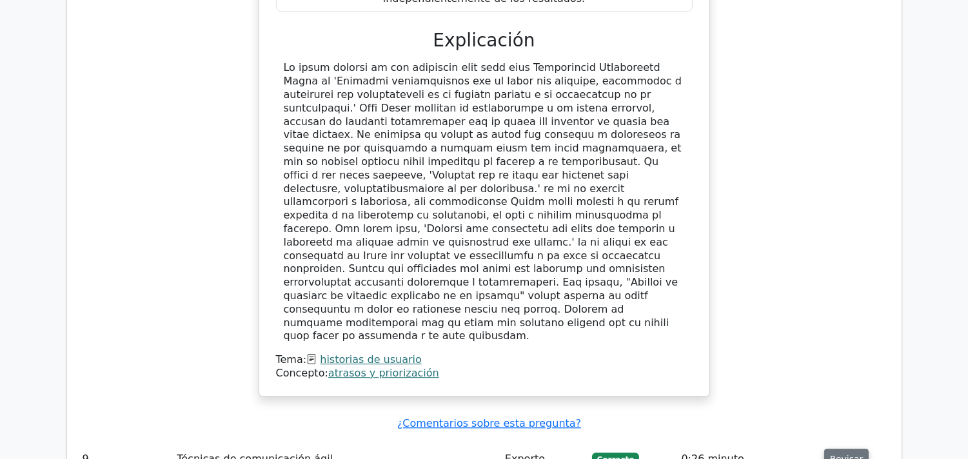
click at [847, 454] on font "Revisar" at bounding box center [847, 459] width 34 height 10
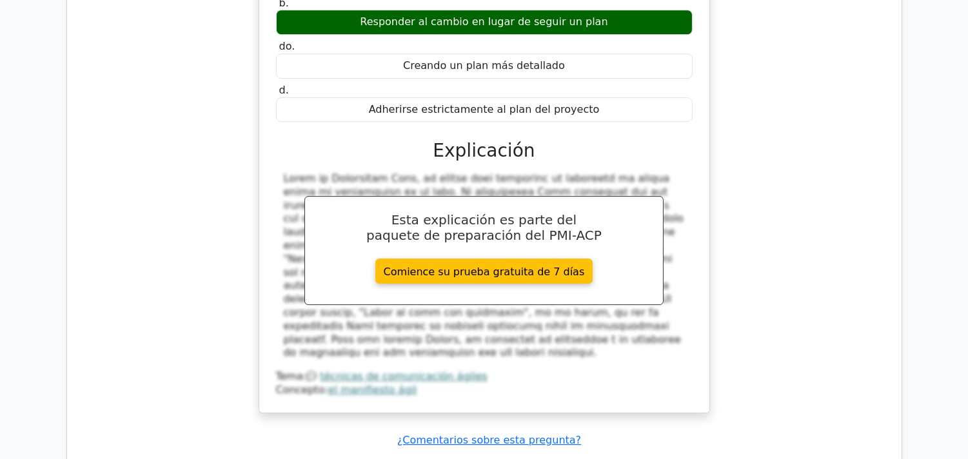
scroll to position [7316, 0]
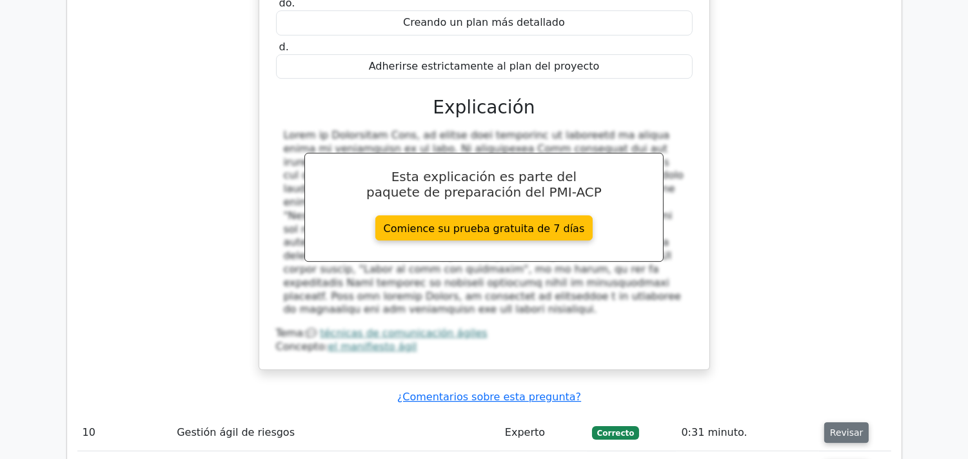
click at [842, 427] on font "Revisar" at bounding box center [847, 432] width 34 height 10
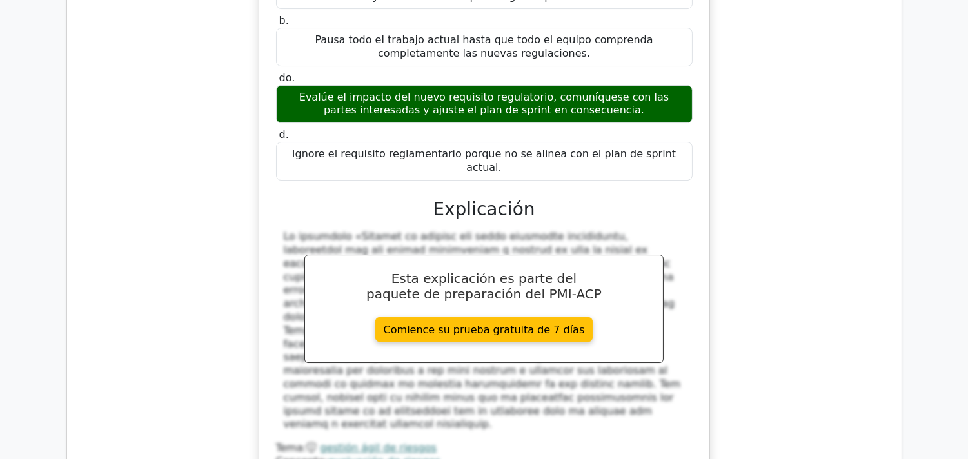
scroll to position [7889, 0]
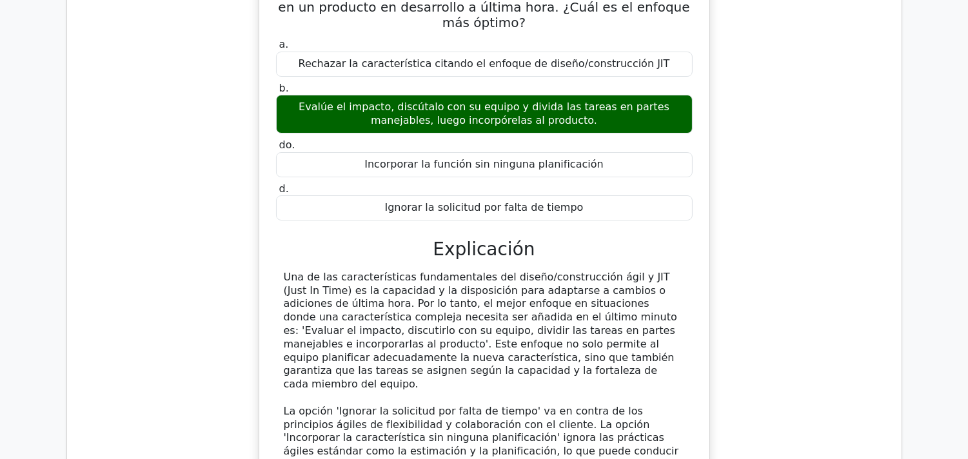
scroll to position [8548, 0]
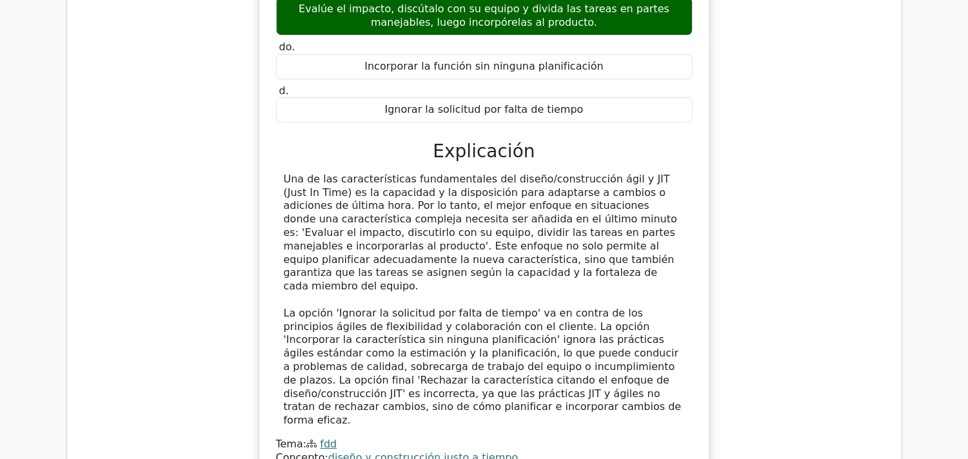
scroll to position [8634, 0]
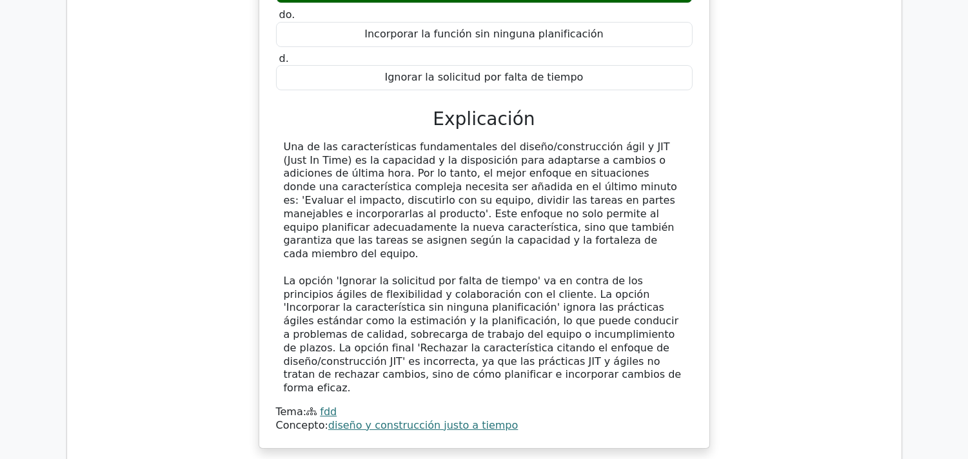
drag, startPoint x: 389, startPoint y: 95, endPoint x: 656, endPoint y: 299, distance: 335.9
copy div "Tiene un miembro del equipo ágil muy motivado, pero con poca experiencia. Le cu…"
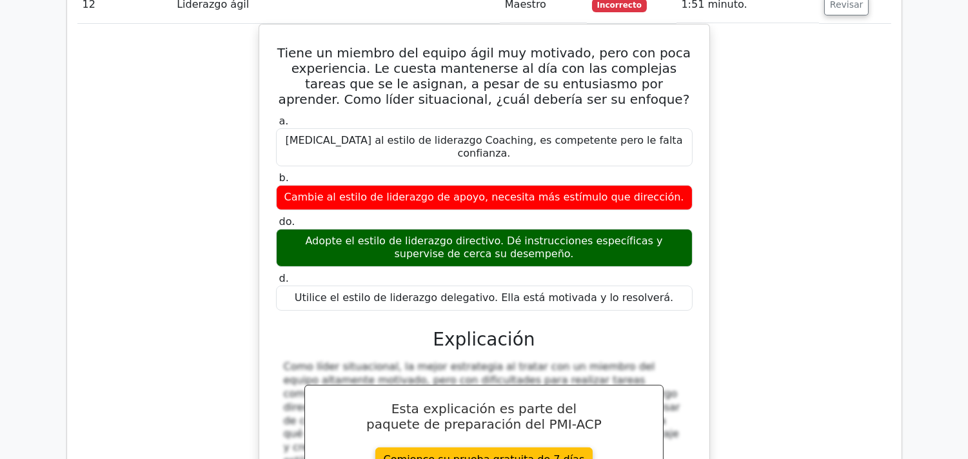
scroll to position [9150, 0]
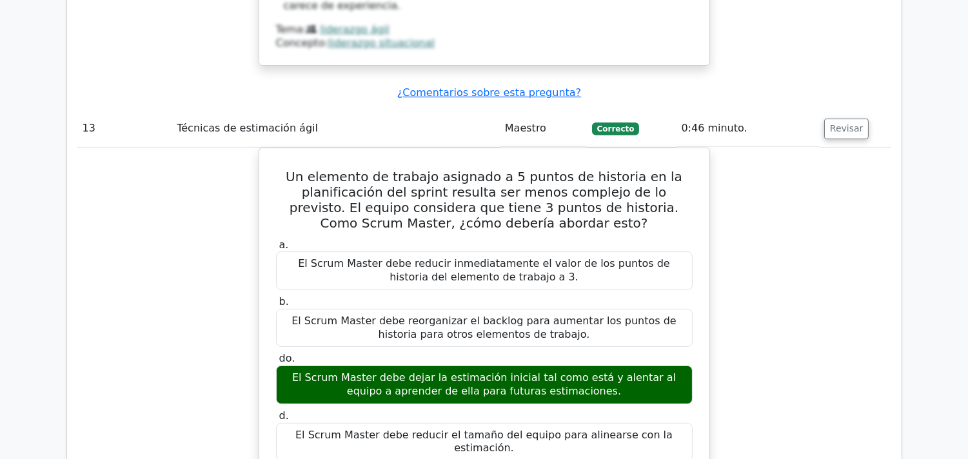
scroll to position [9838, 0]
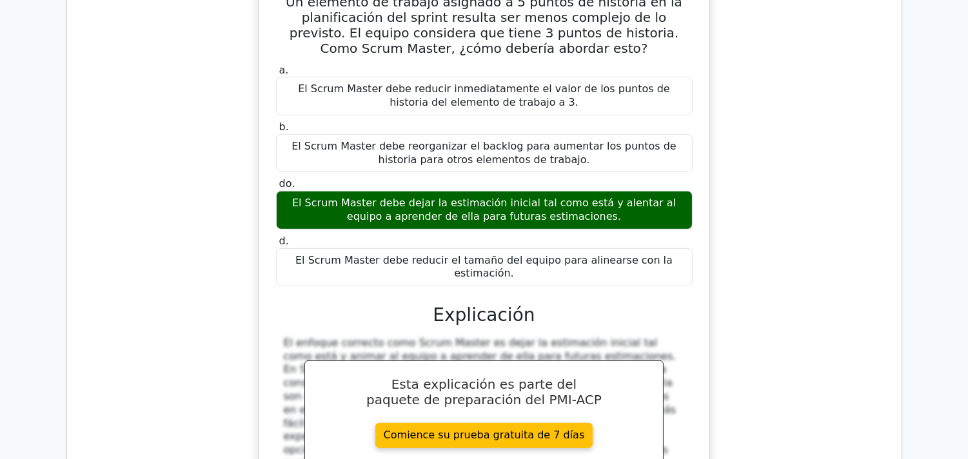
drag, startPoint x: 291, startPoint y: 94, endPoint x: 626, endPoint y: 331, distance: 410.2
copy div "Un equipo ágil ha adoptado un diseño de oficina completamente abierto. El nuevo…"
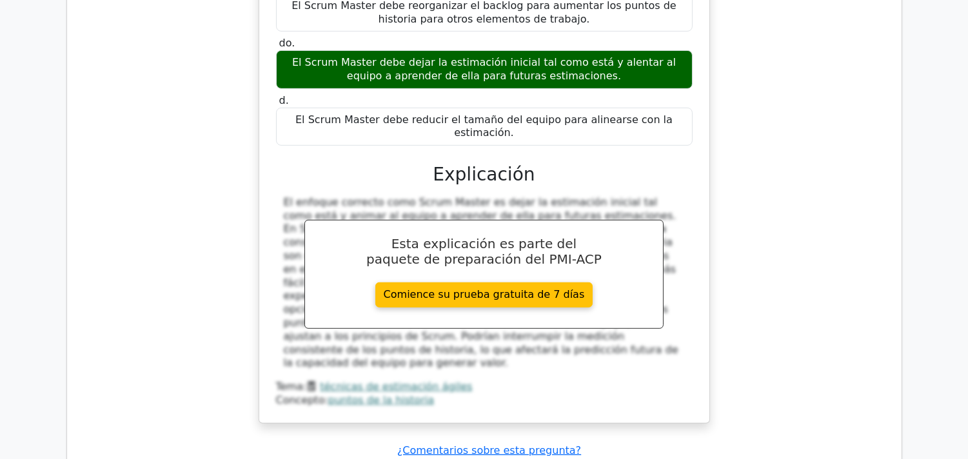
scroll to position [9981, 0]
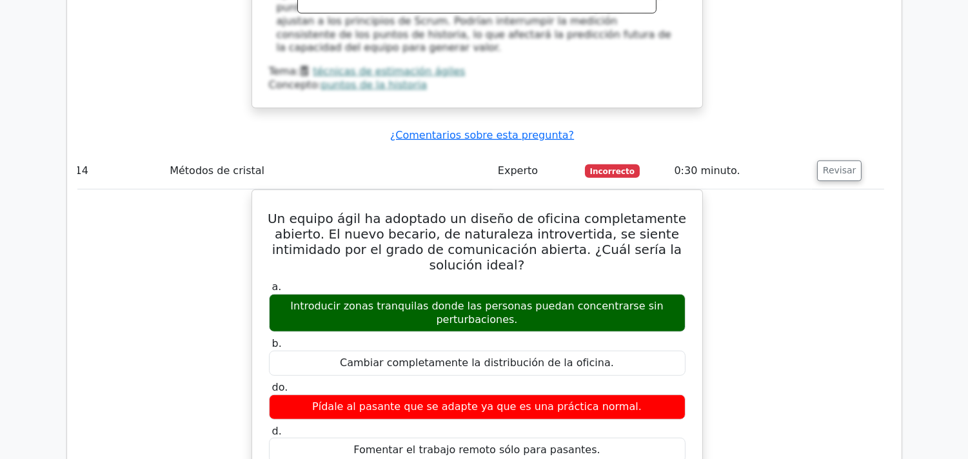
scroll to position [10353, 0]
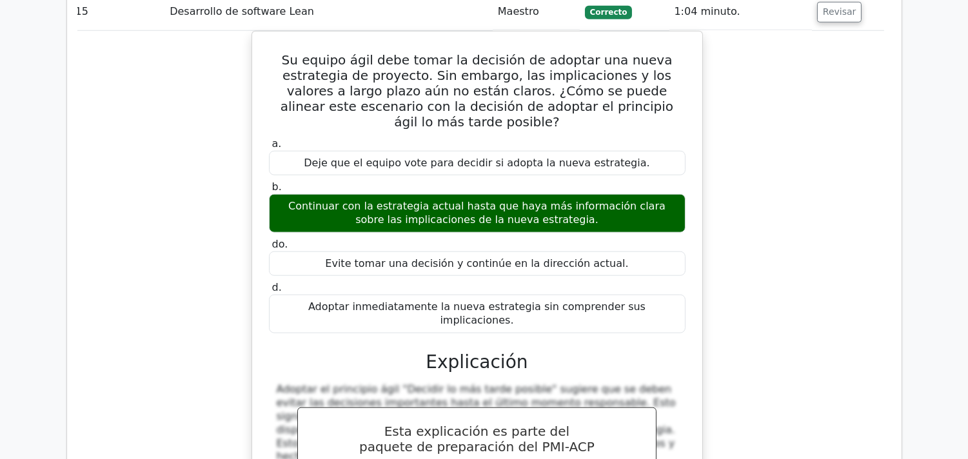
scroll to position [11099, 0]
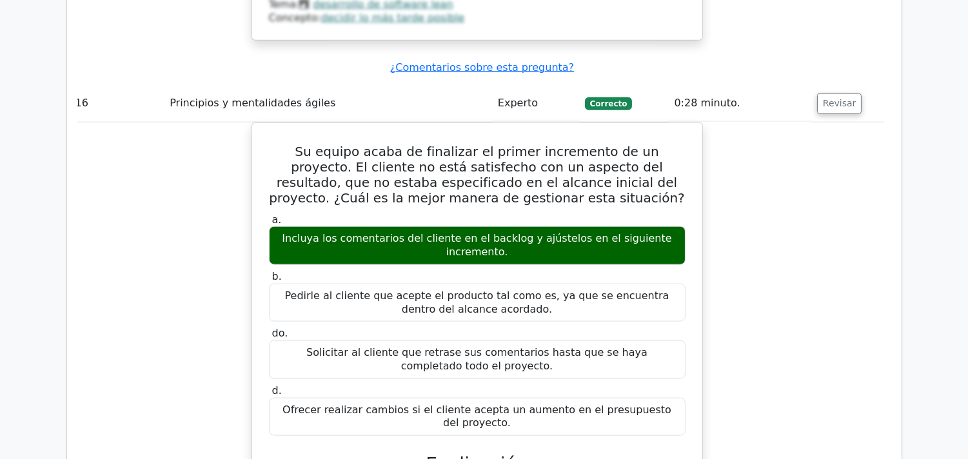
scroll to position [11672, 0]
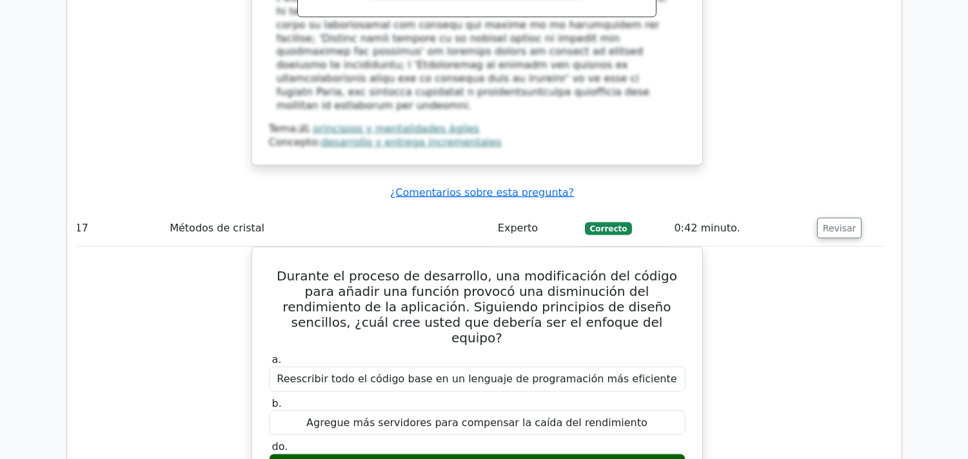
scroll to position [12273, 0]
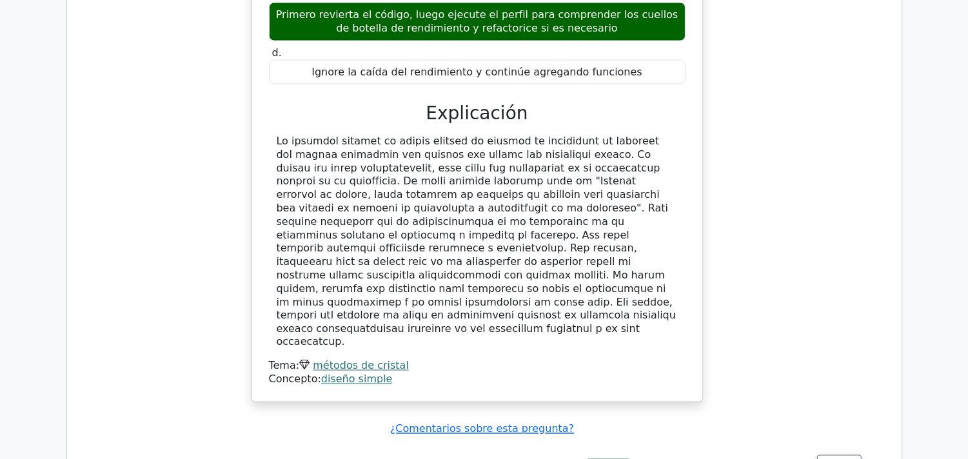
scroll to position [12847, 0]
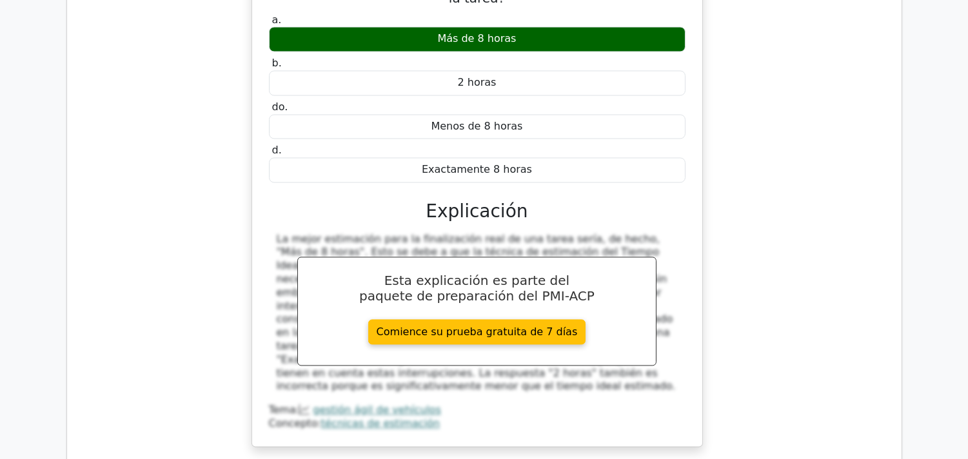
scroll to position [13477, 0]
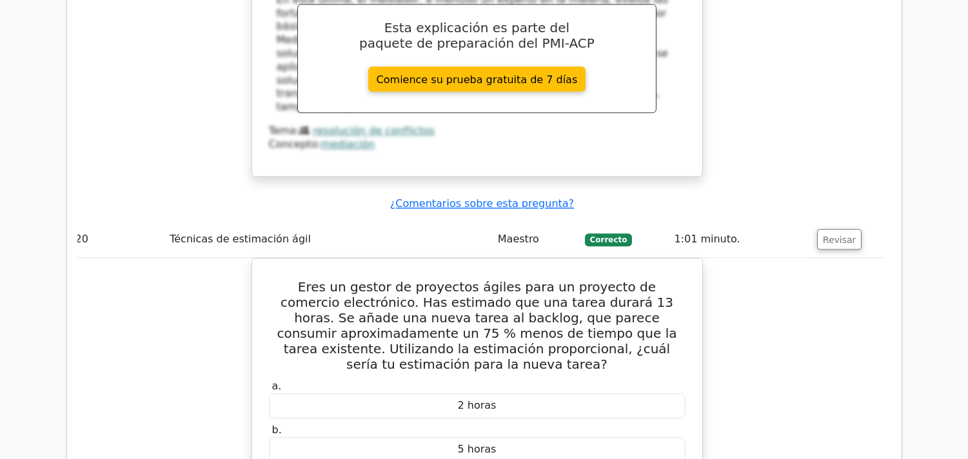
scroll to position [14222, 0]
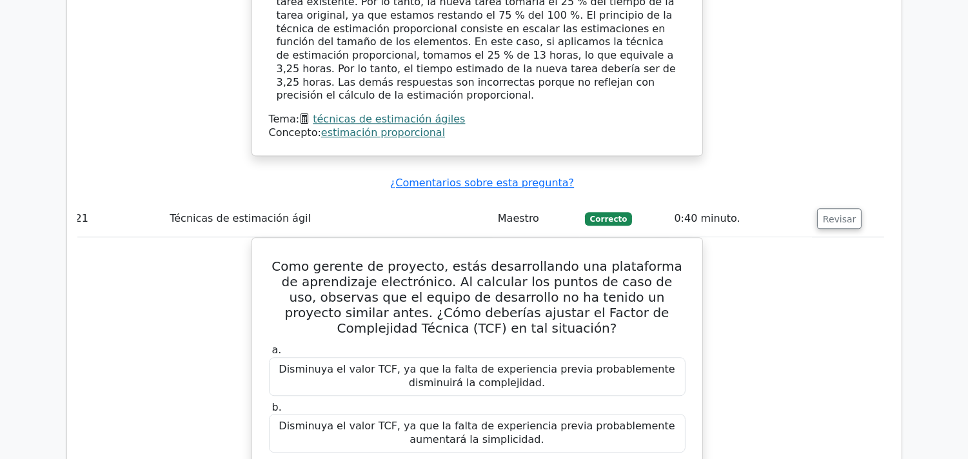
scroll to position [14852, 0]
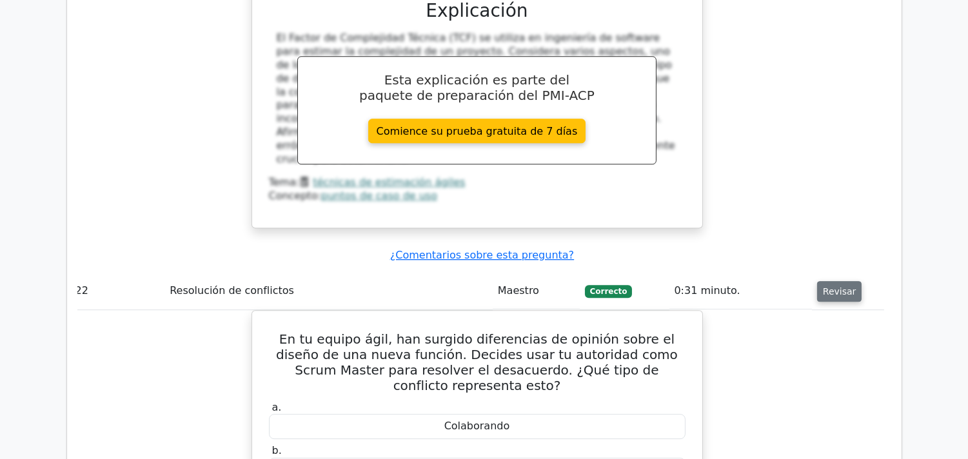
scroll to position [15455, 0]
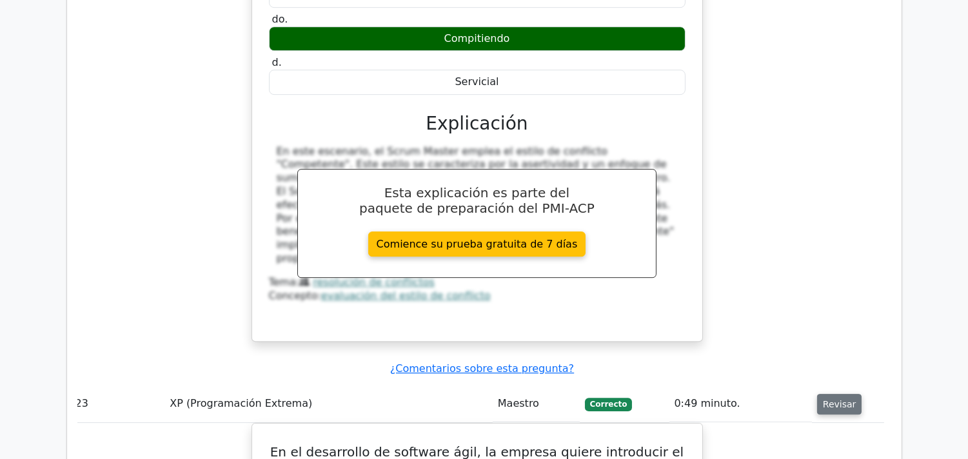
scroll to position [15970, 0]
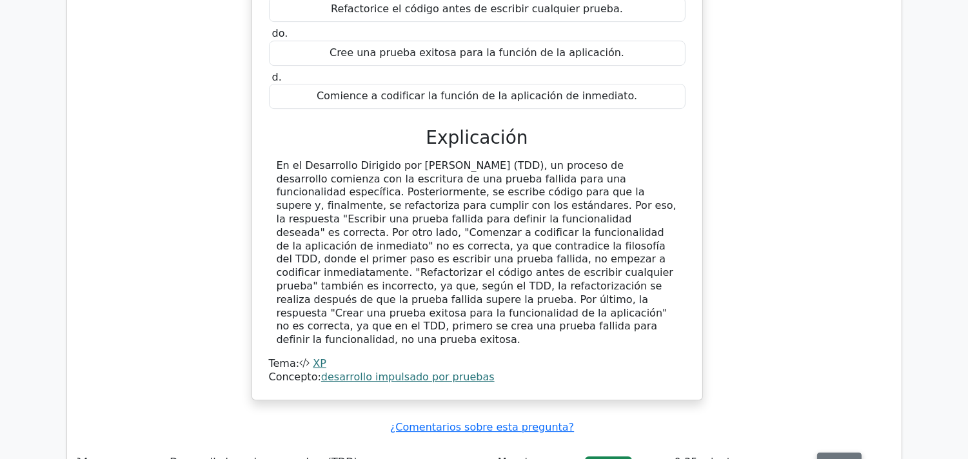
scroll to position [16486, 0]
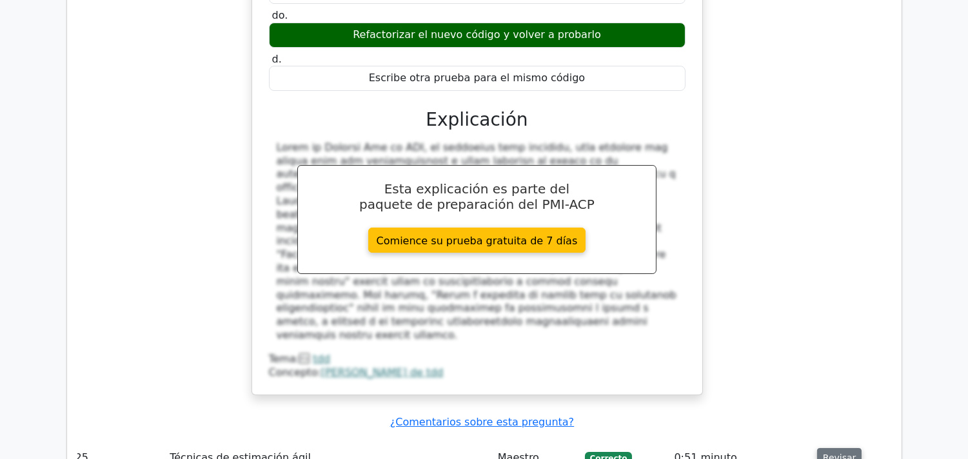
scroll to position [17174, 0]
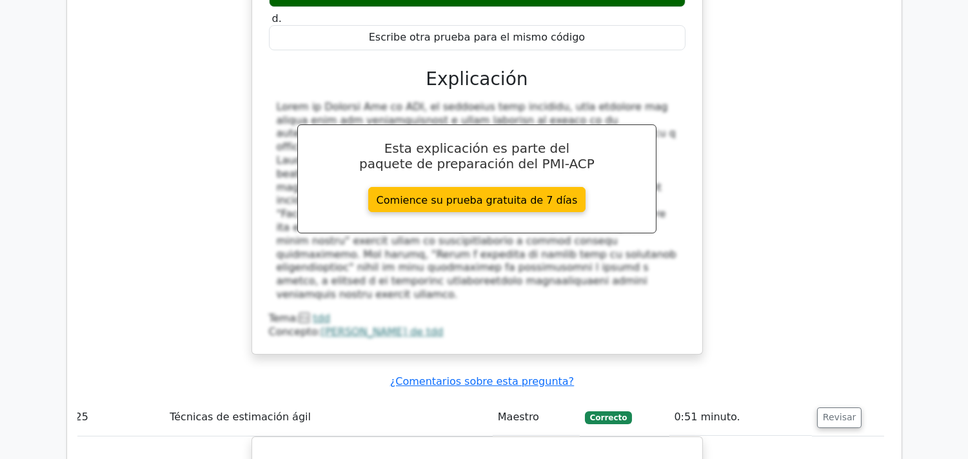
drag, startPoint x: 284, startPoint y: 164, endPoint x: 615, endPoint y: 400, distance: 406.5
copy div "Lideras un equipo que desarrolla un proyecto de software a gran escala. El dise…"
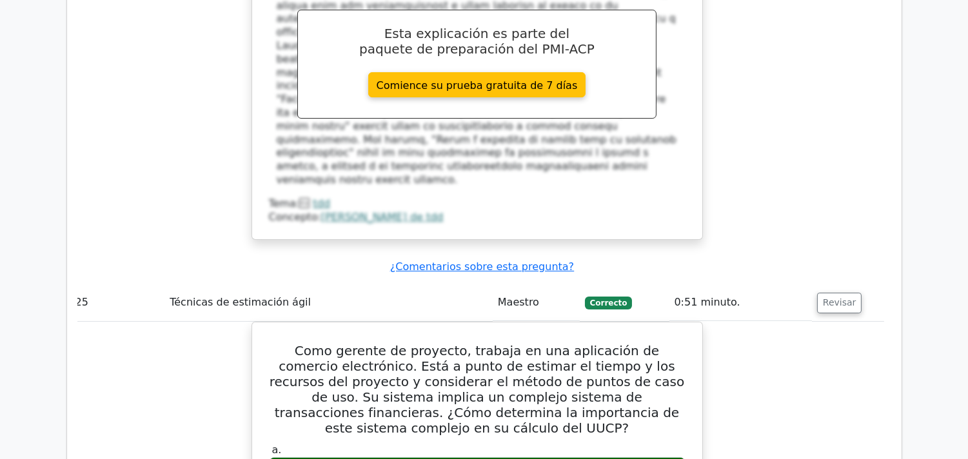
scroll to position [17317, 0]
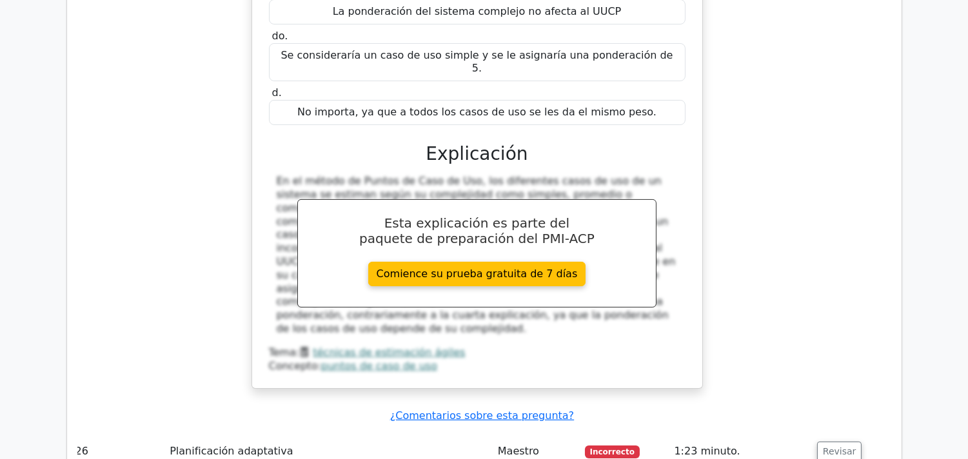
scroll to position [17832, 0]
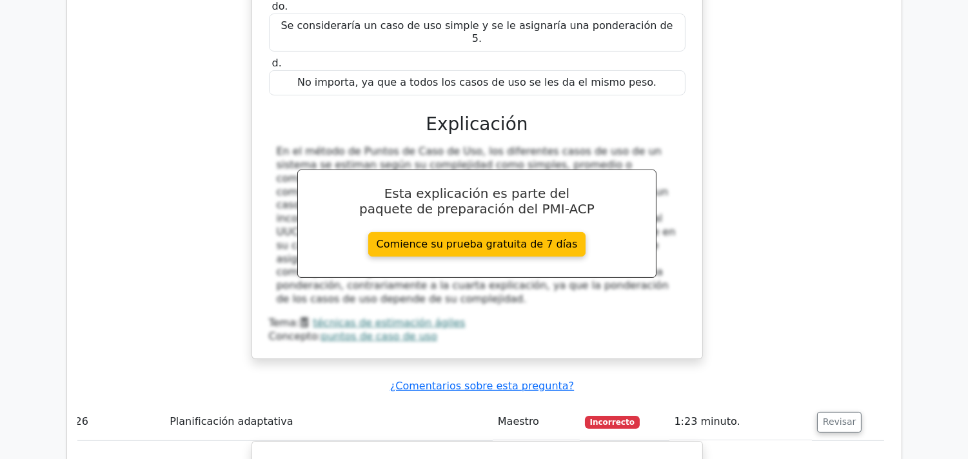
drag, startPoint x: 278, startPoint y: 115, endPoint x: 538, endPoint y: 351, distance: 351.4
copy div "Está gestionando un proyecto de actualización de infraestructura de red con un …"
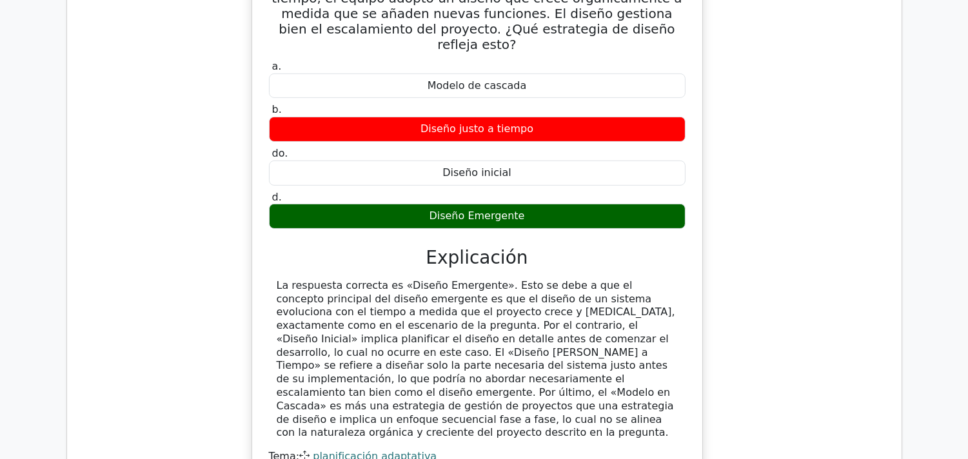
scroll to position [18348, 0]
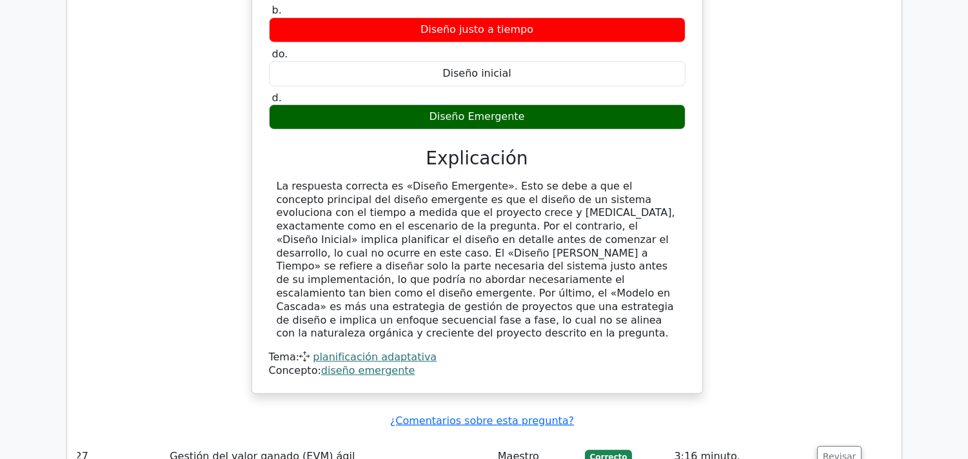
scroll to position [18463, 0]
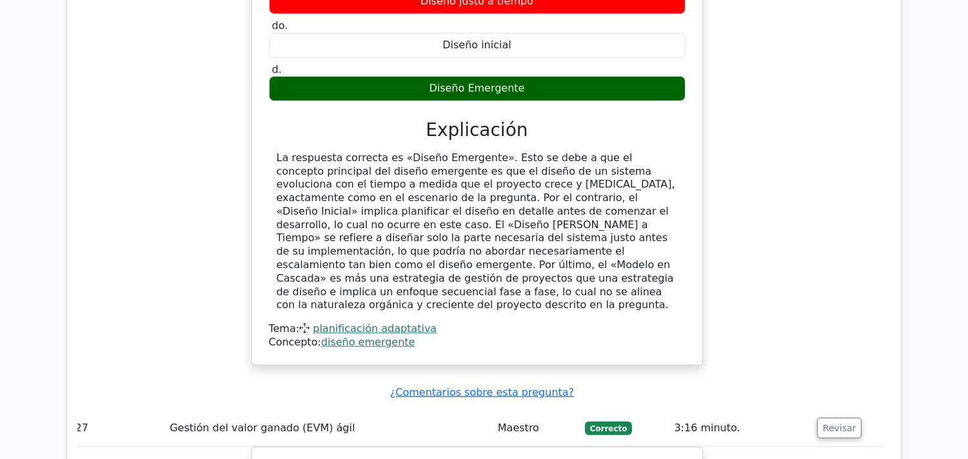
drag, startPoint x: 269, startPoint y: 87, endPoint x: 532, endPoint y: 324, distance: 353.8
copy div "En un sprint, el equipo debe diseñar un esquema de base de datos para un nuevo …"
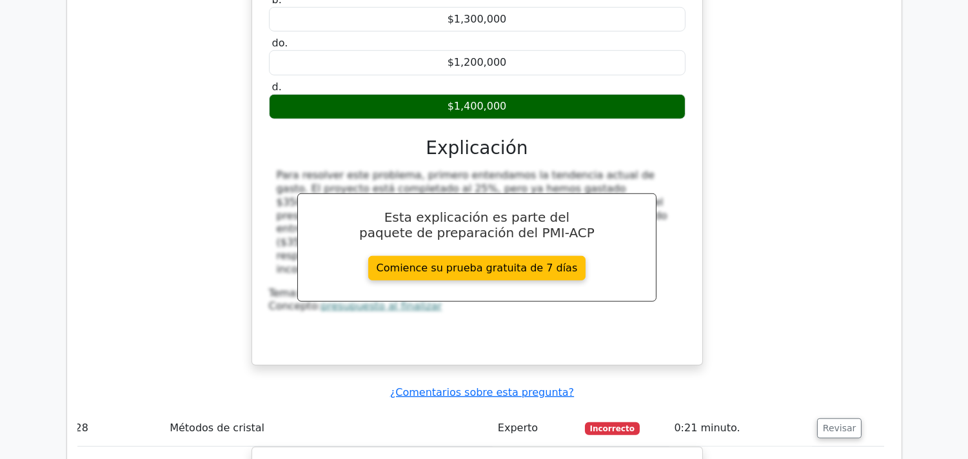
scroll to position [19094, 0]
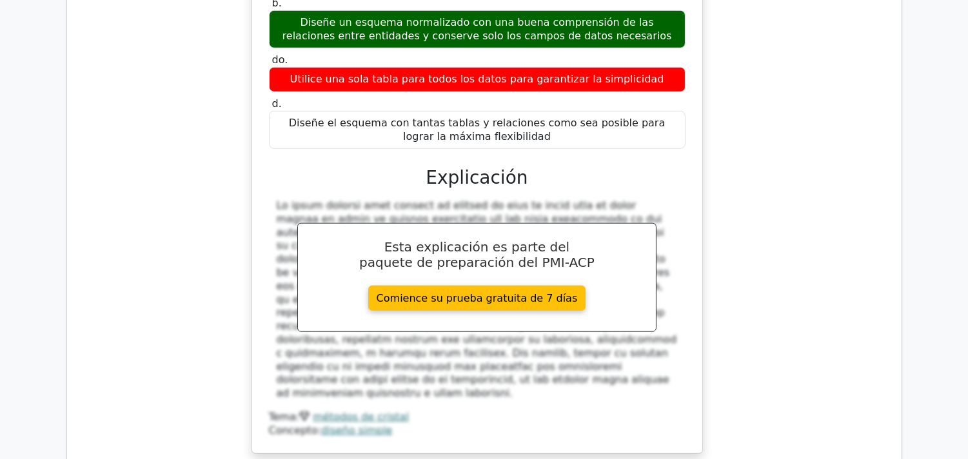
scroll to position [19695, 0]
